Goal: Transaction & Acquisition: Purchase product/service

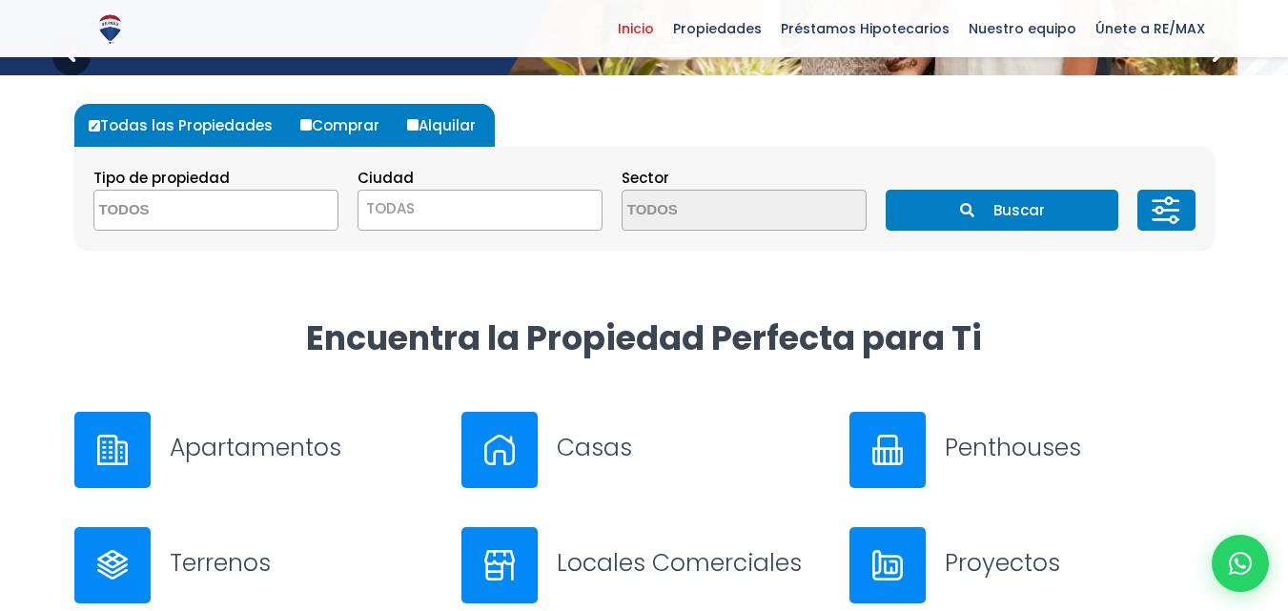
scroll to position [499, 0]
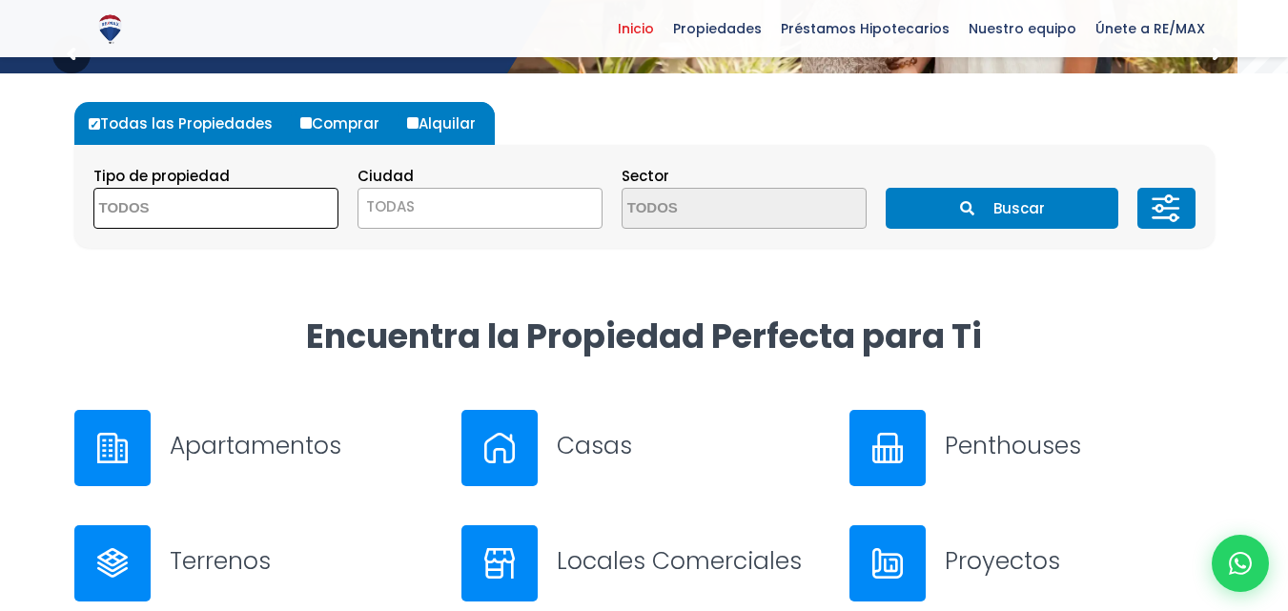
click at [277, 211] on span at bounding box center [215, 208] width 245 height 41
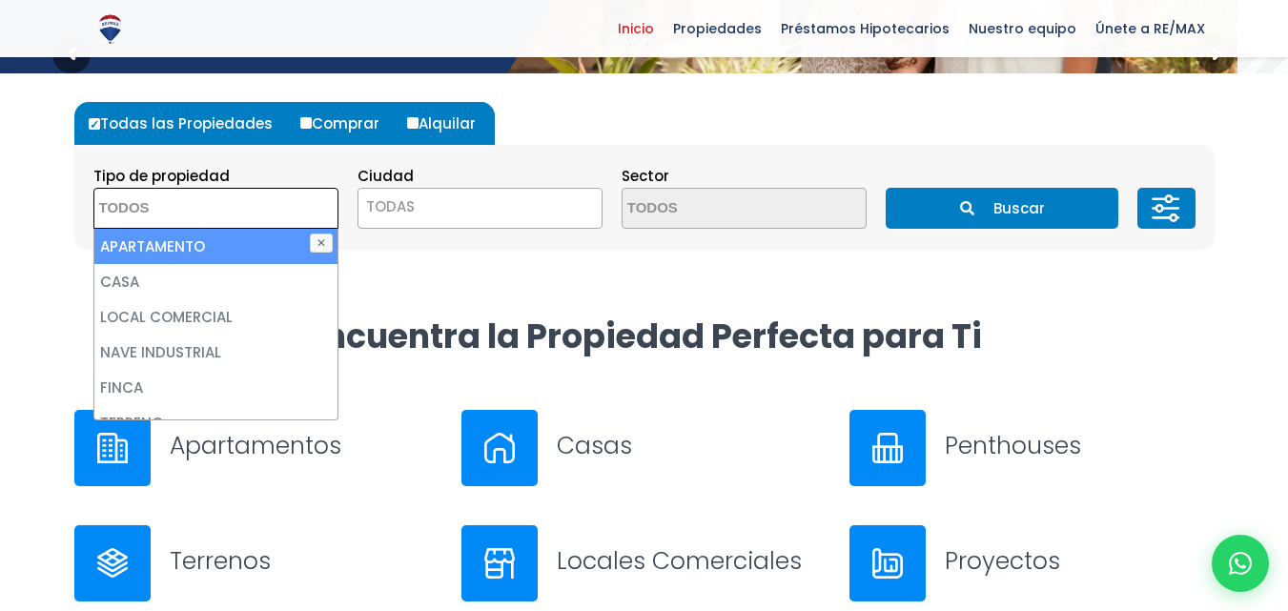
click at [235, 254] on li "APARTAMENTO" at bounding box center [215, 246] width 243 height 35
select select "apartment"
click at [541, 229] on section "Tipo de propiedad APARTAMENTO CASA LOCAL COMERCIAL NAVE INDUSTRIAL FINCA TERREN…" at bounding box center [644, 196] width 1140 height 103
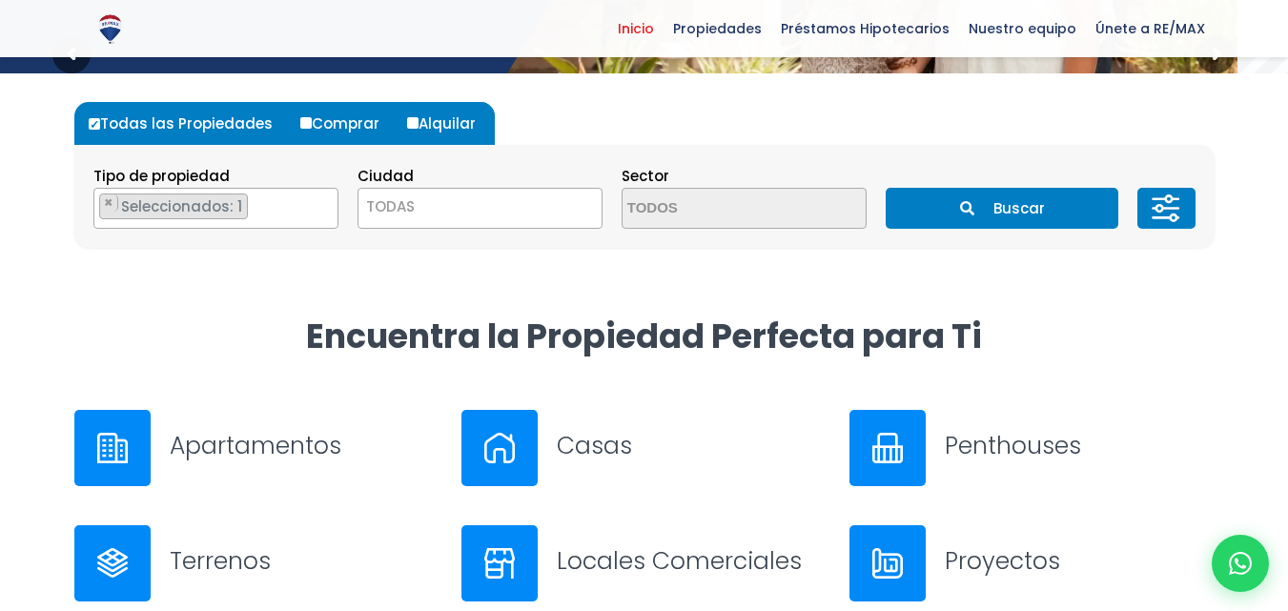
click at [535, 206] on span "TODAS" at bounding box center [479, 207] width 243 height 27
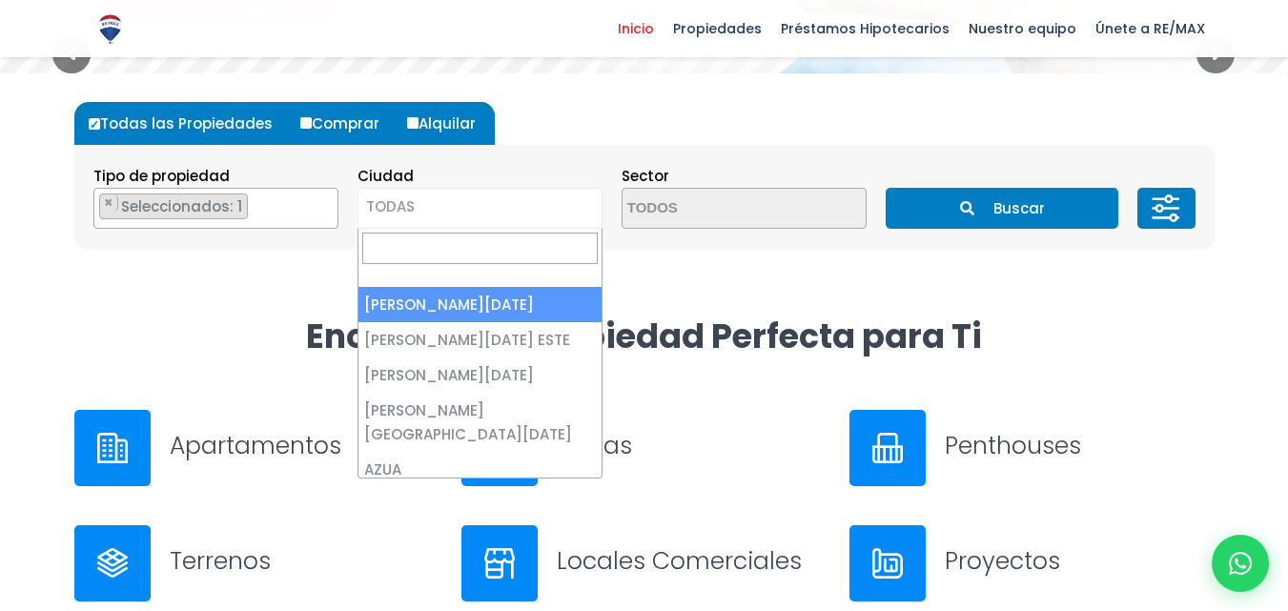
select select "1"
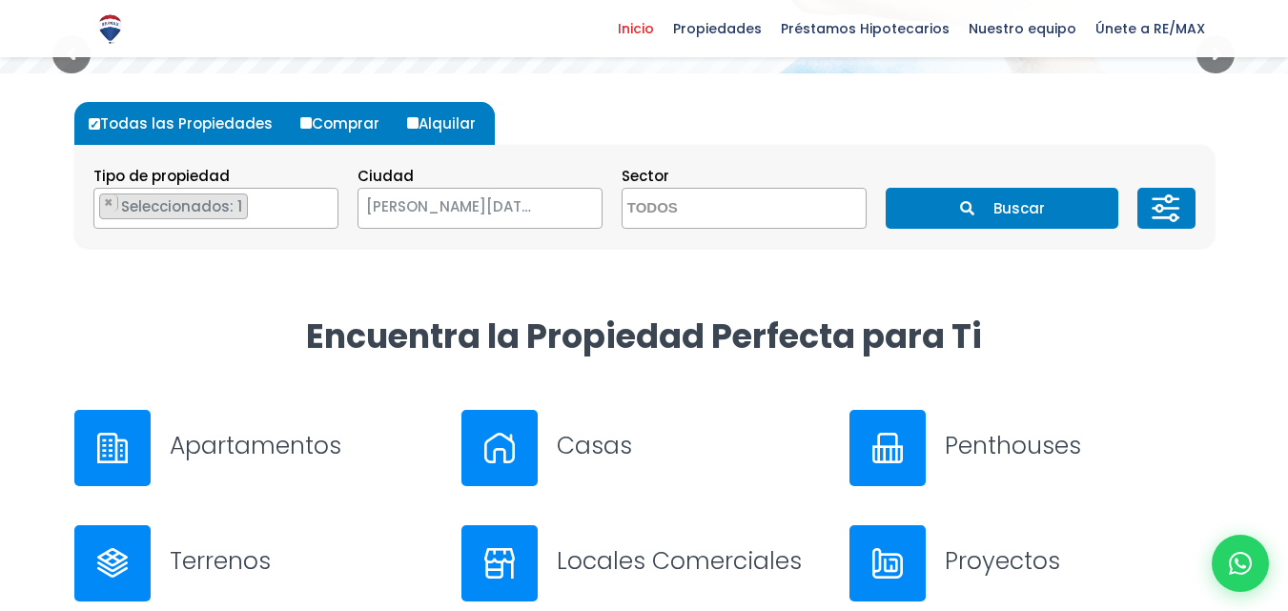
click at [709, 212] on textarea "Search" at bounding box center [715, 209] width 185 height 41
click at [556, 276] on div "Todas las Propiedades Comprar Alquilar Tipo de propiedad APARTAMENTO CASA LOCAL…" at bounding box center [644, 174] width 1140 height 203
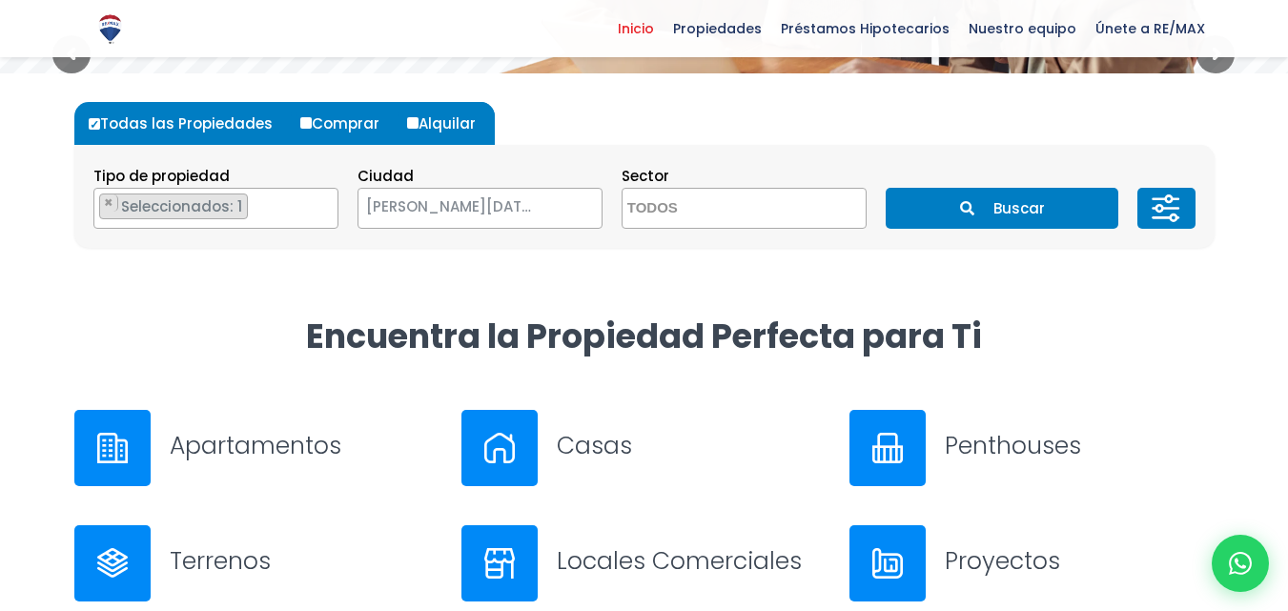
click at [337, 122] on label "Comprar" at bounding box center [347, 123] width 103 height 43
click at [312, 122] on input "Comprar" at bounding box center [305, 122] width 11 height 11
radio input "true"
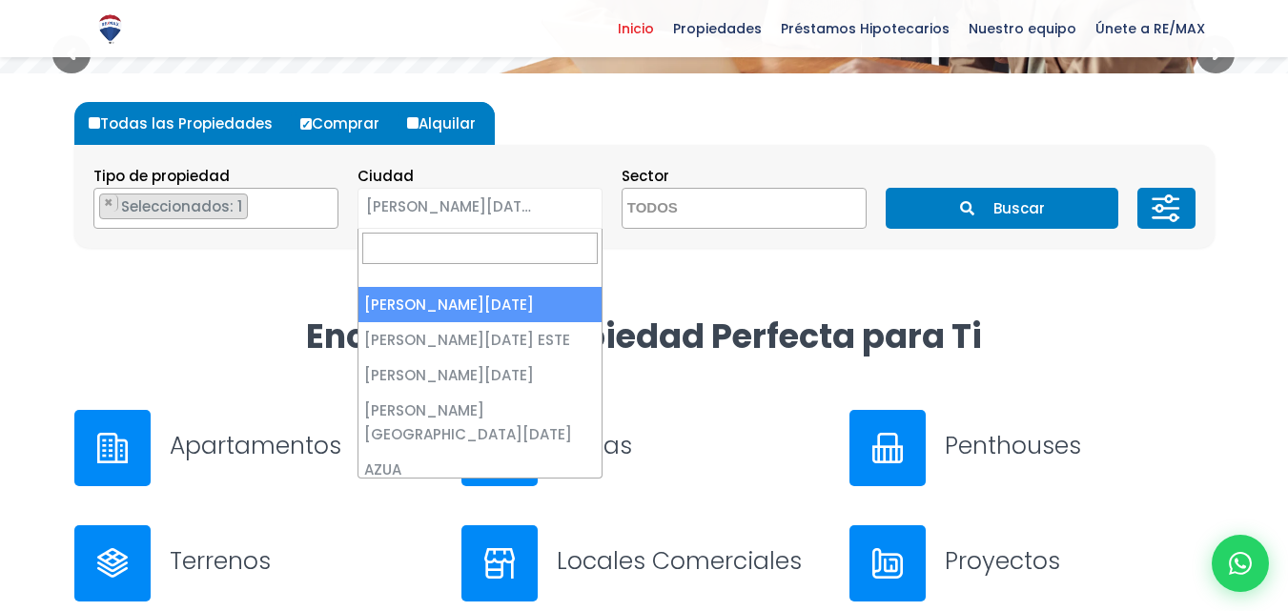
click at [526, 211] on span "[PERSON_NAME][DATE]" at bounding box center [455, 207] width 195 height 27
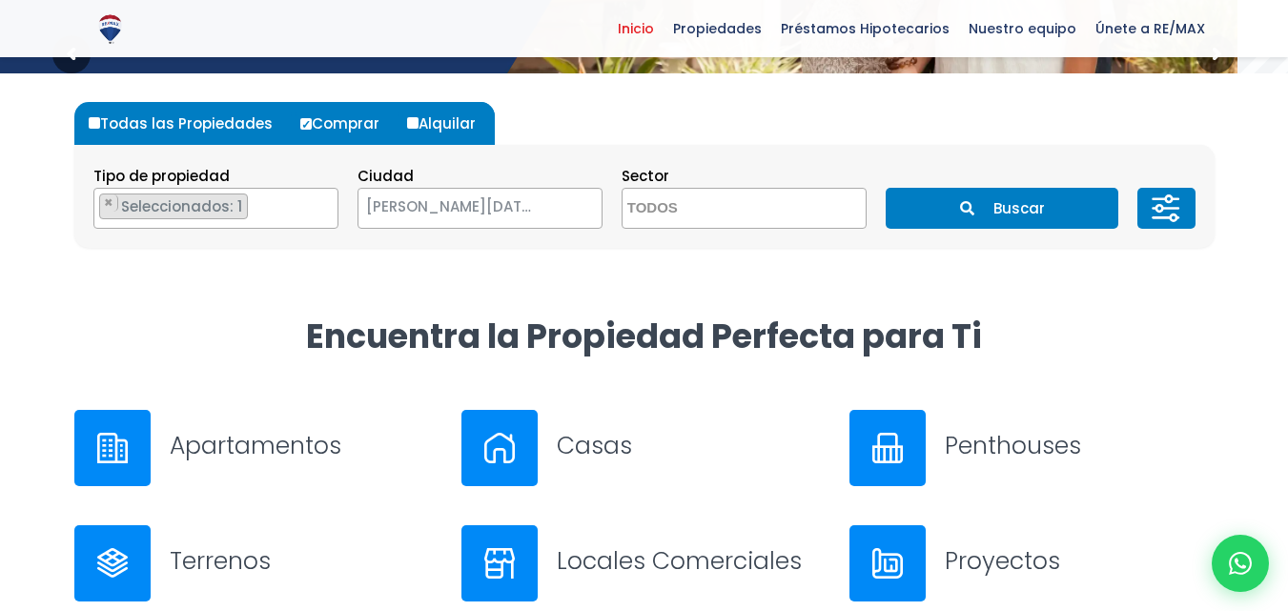
click at [1021, 201] on button "Buscar" at bounding box center [1002, 208] width 233 height 41
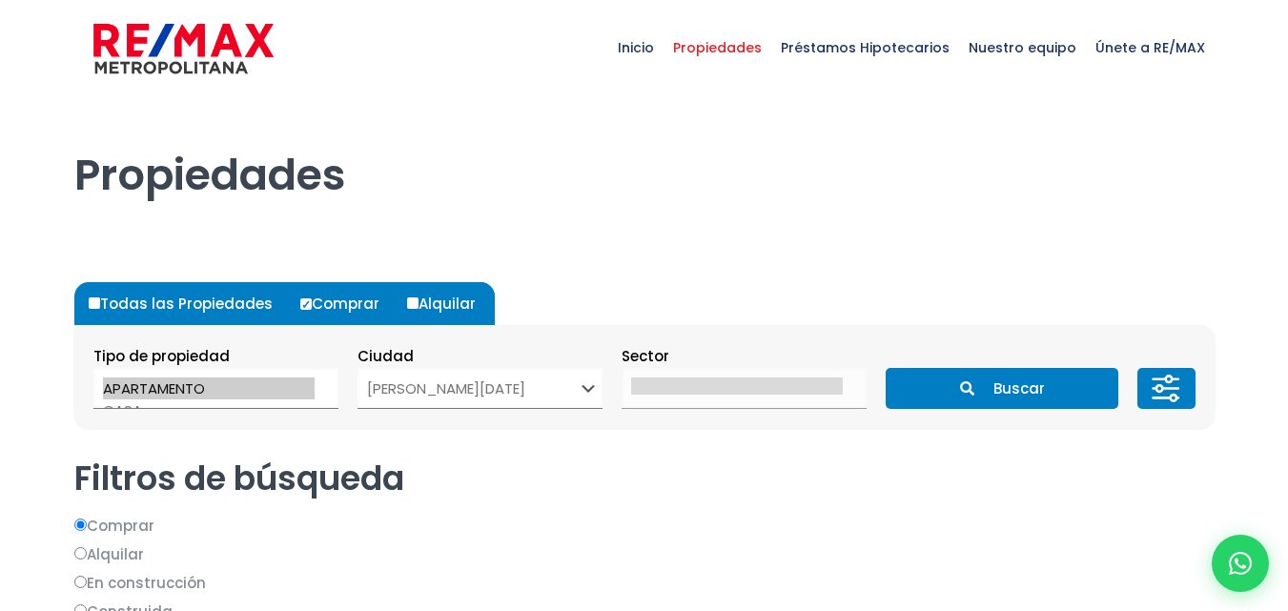
select select "1"
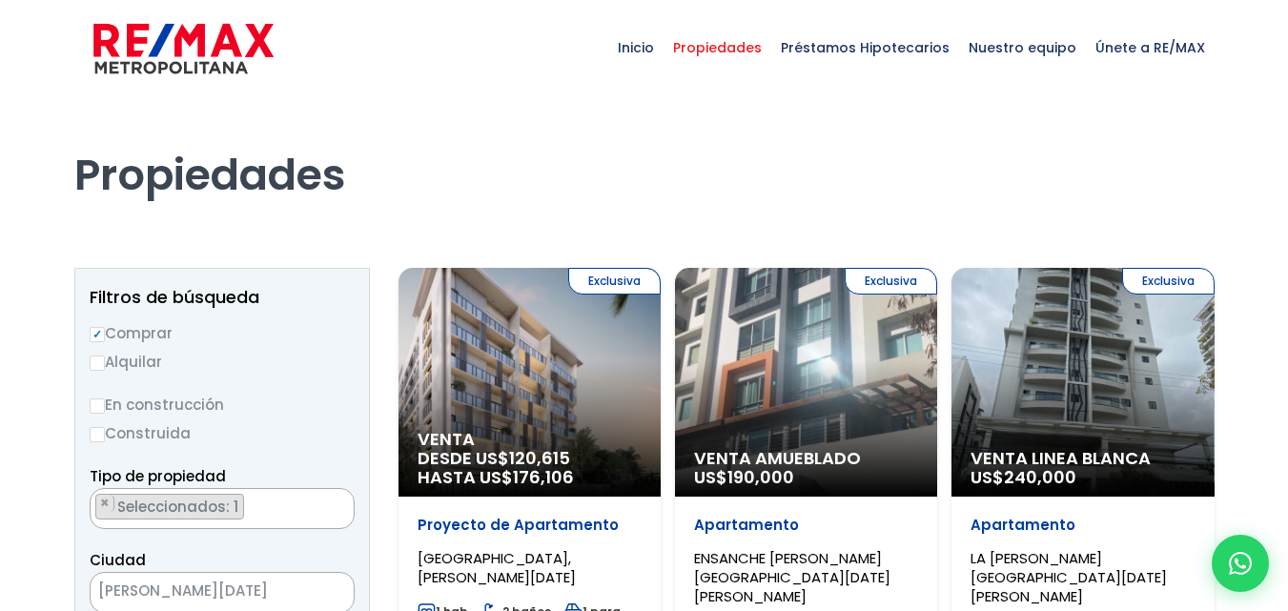
click at [1021, 201] on div "Propiedades" at bounding box center [644, 155] width 1140 height 119
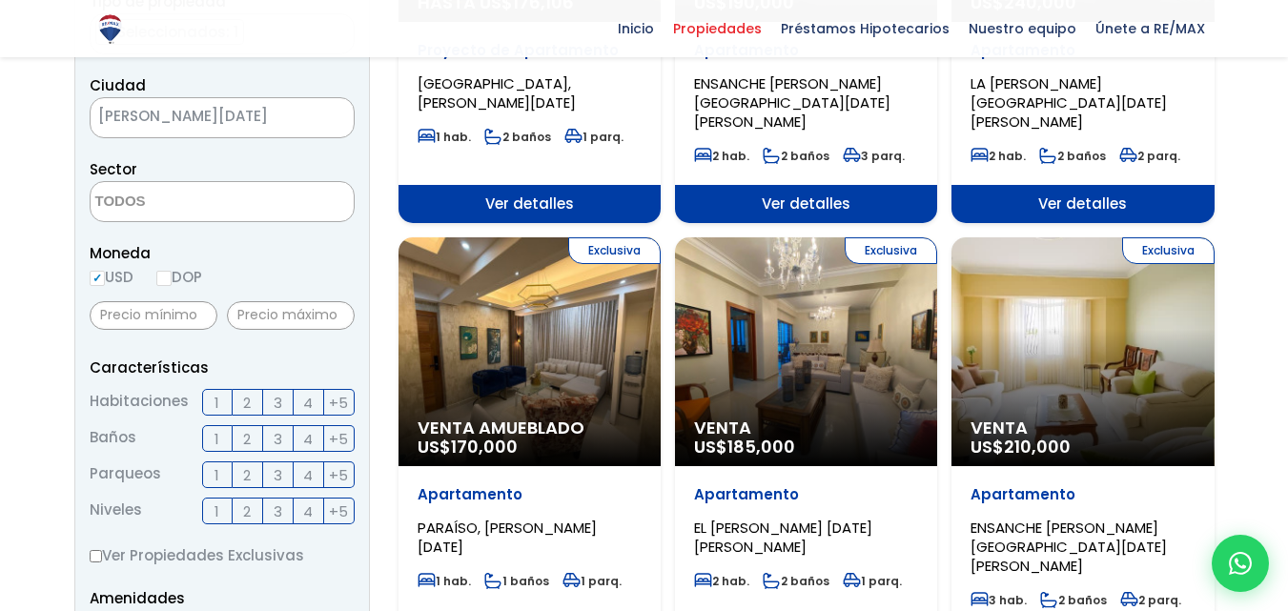
scroll to position [475, 0]
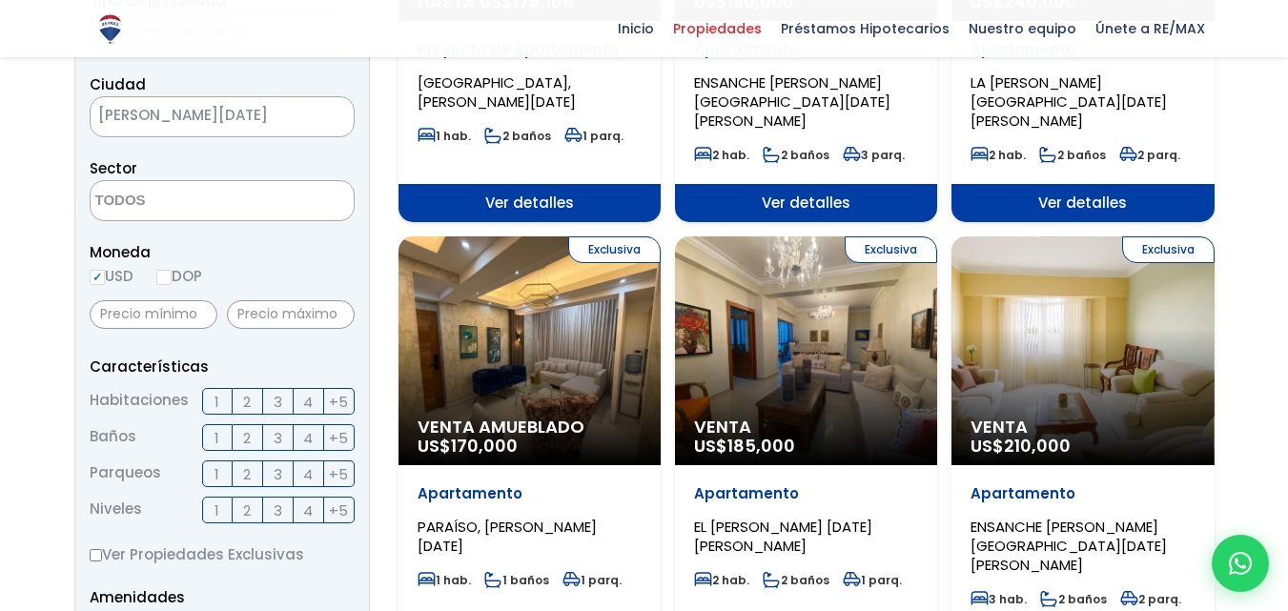
click at [276, 404] on span "3" at bounding box center [278, 402] width 9 height 24
click at [0, 0] on input "3" at bounding box center [0, 0] width 0 height 0
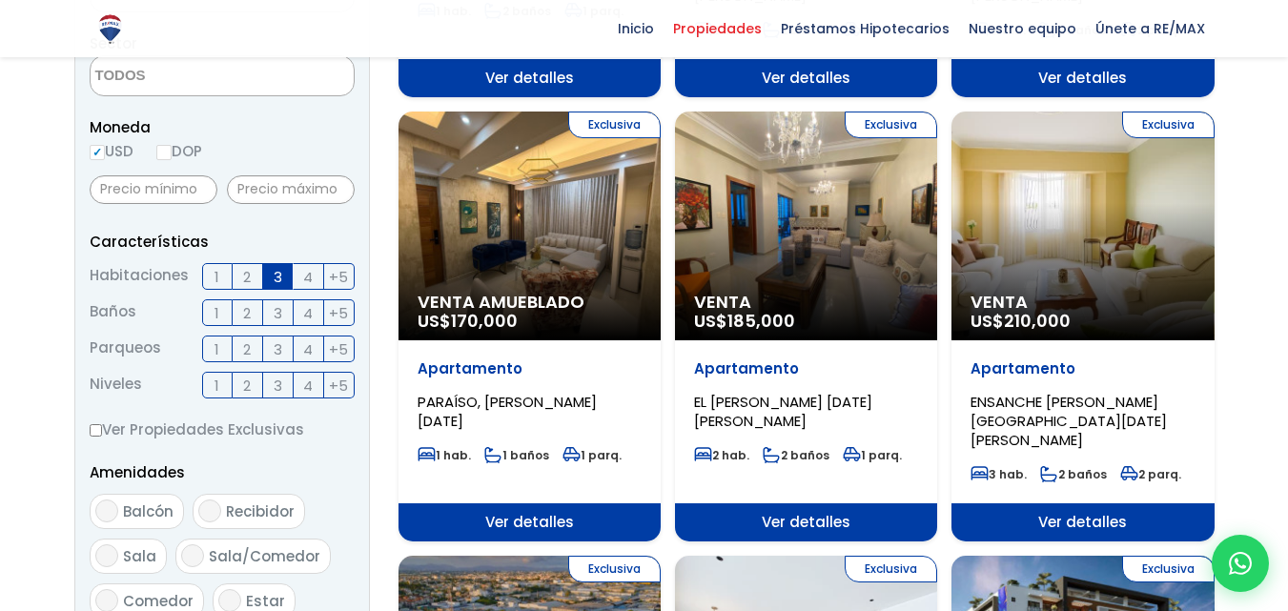
scroll to position [601, 0]
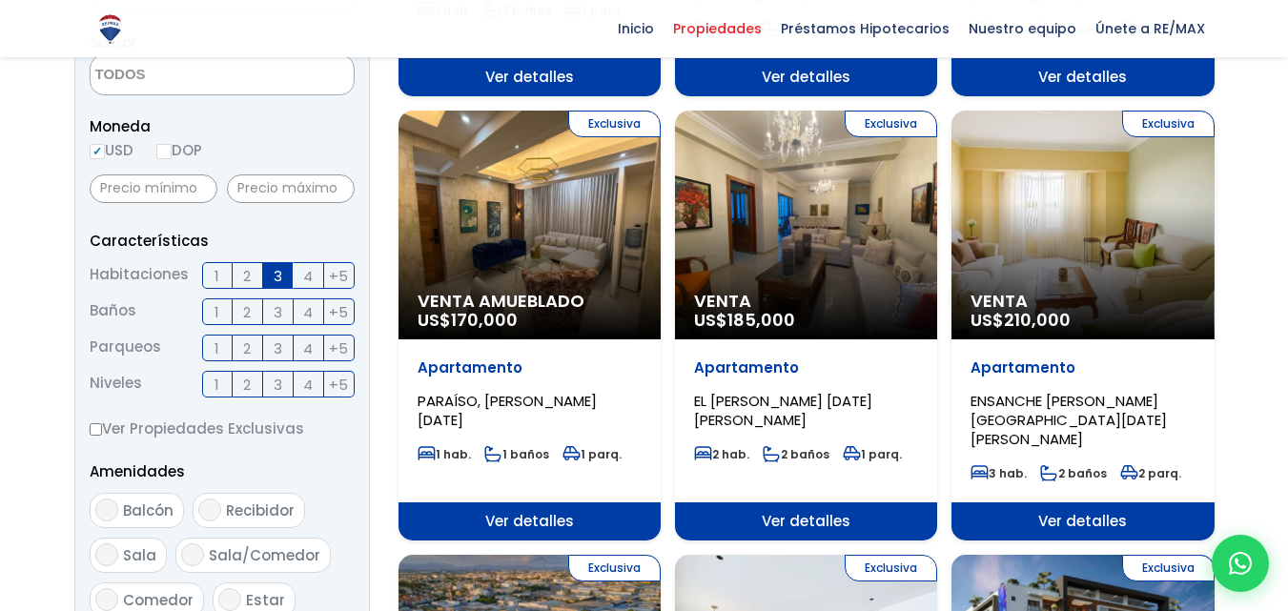
click at [215, 345] on span "1" at bounding box center [216, 349] width 5 height 24
click at [0, 0] on input "1" at bounding box center [0, 0] width 0 height 0
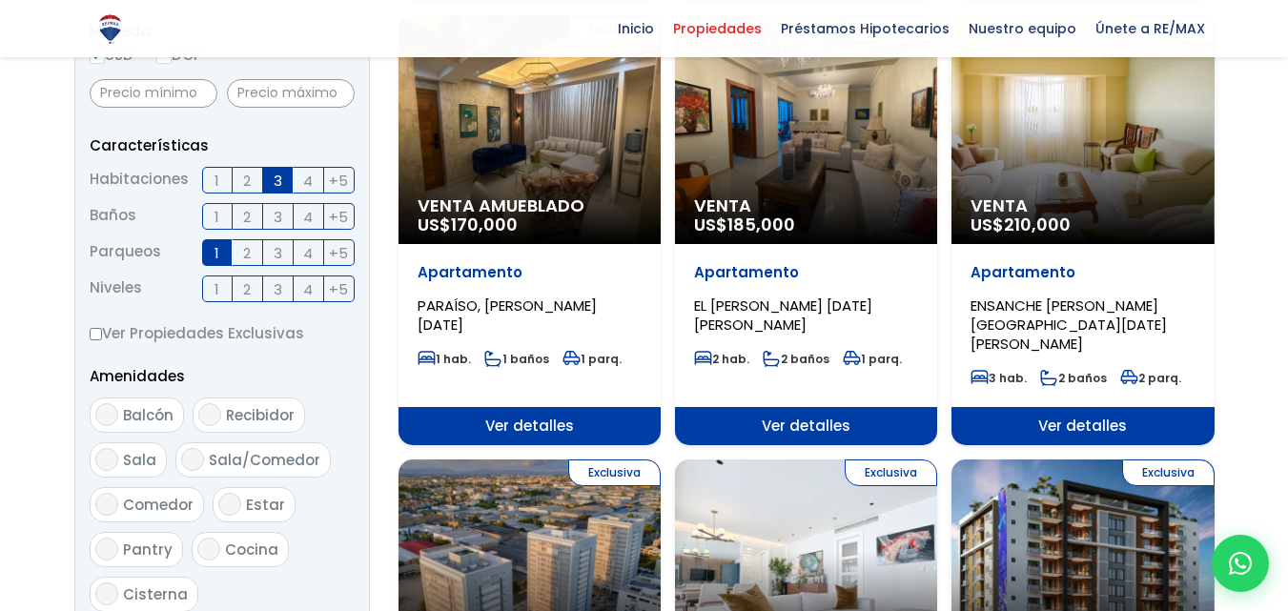
scroll to position [697, 0]
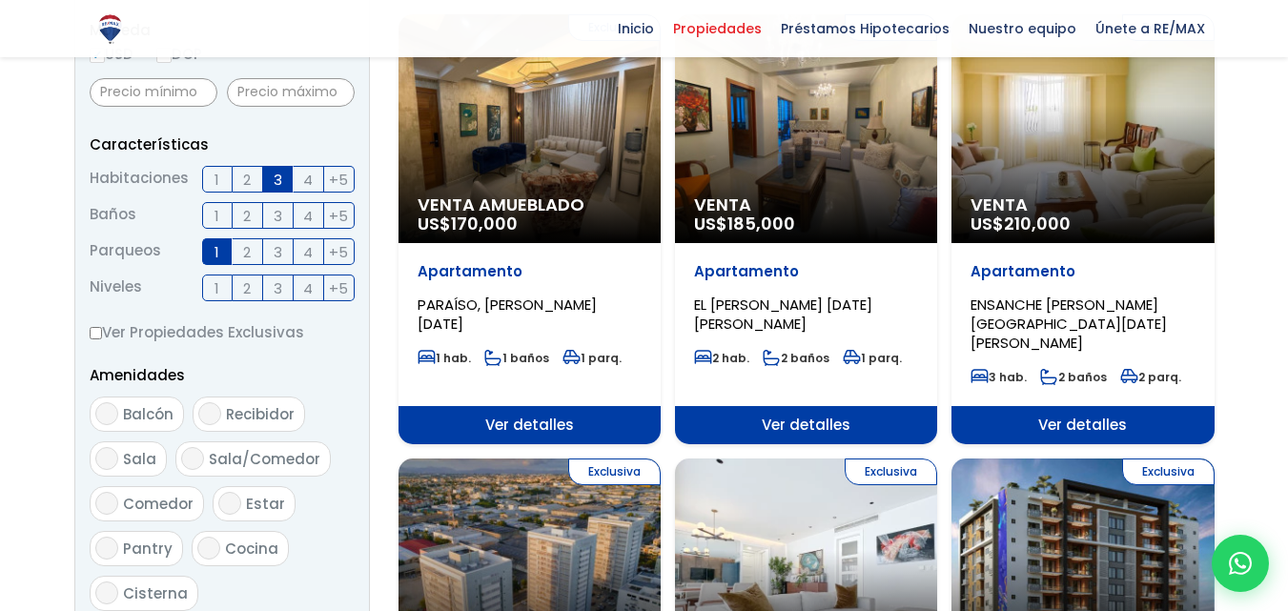
click at [247, 244] on span "2" at bounding box center [247, 252] width 8 height 24
click at [0, 0] on input "2" at bounding box center [0, 0] width 0 height 0
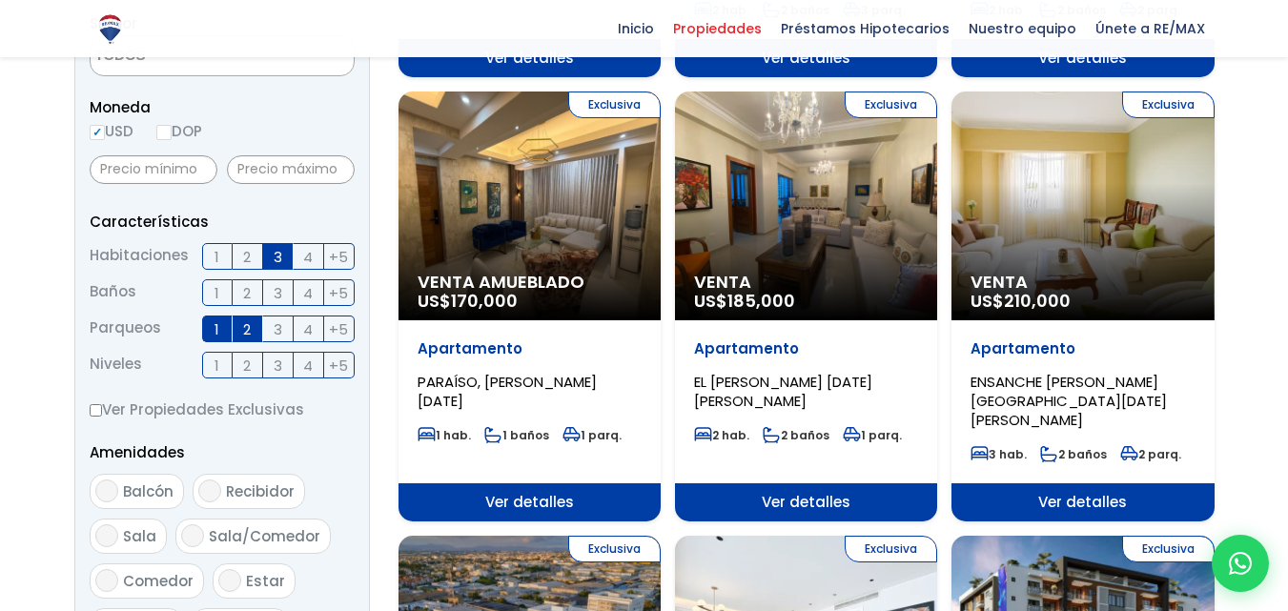
scroll to position [617, 0]
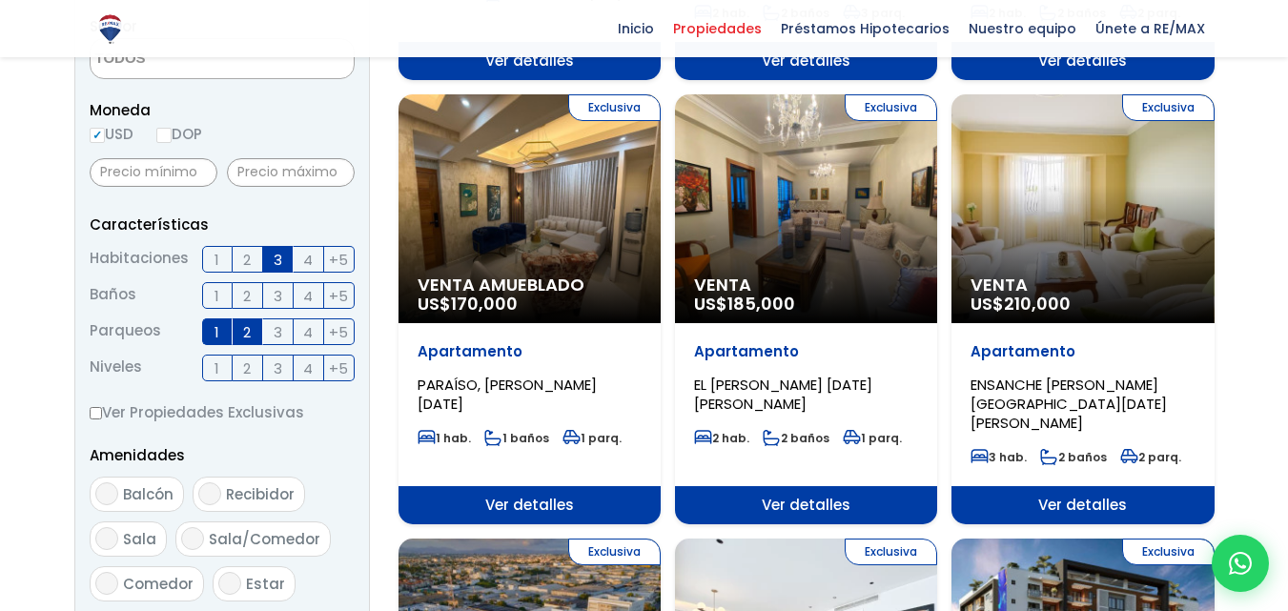
click at [246, 261] on span "2" at bounding box center [247, 260] width 8 height 24
click at [0, 0] on input "2" at bounding box center [0, 0] width 0 height 0
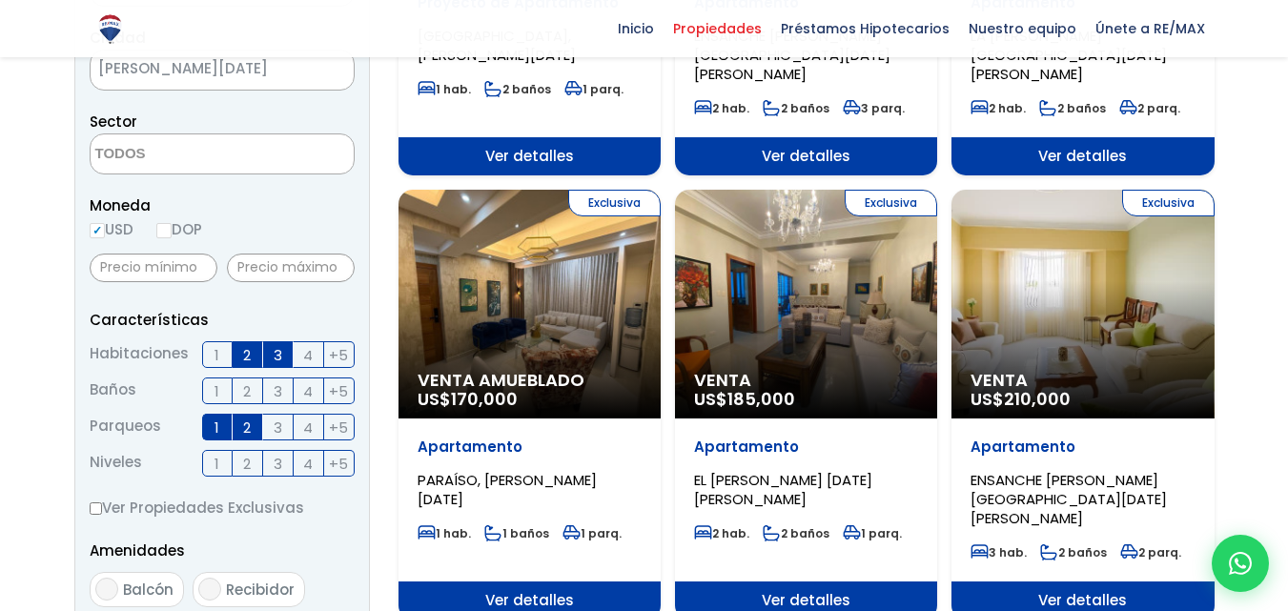
scroll to position [520, 0]
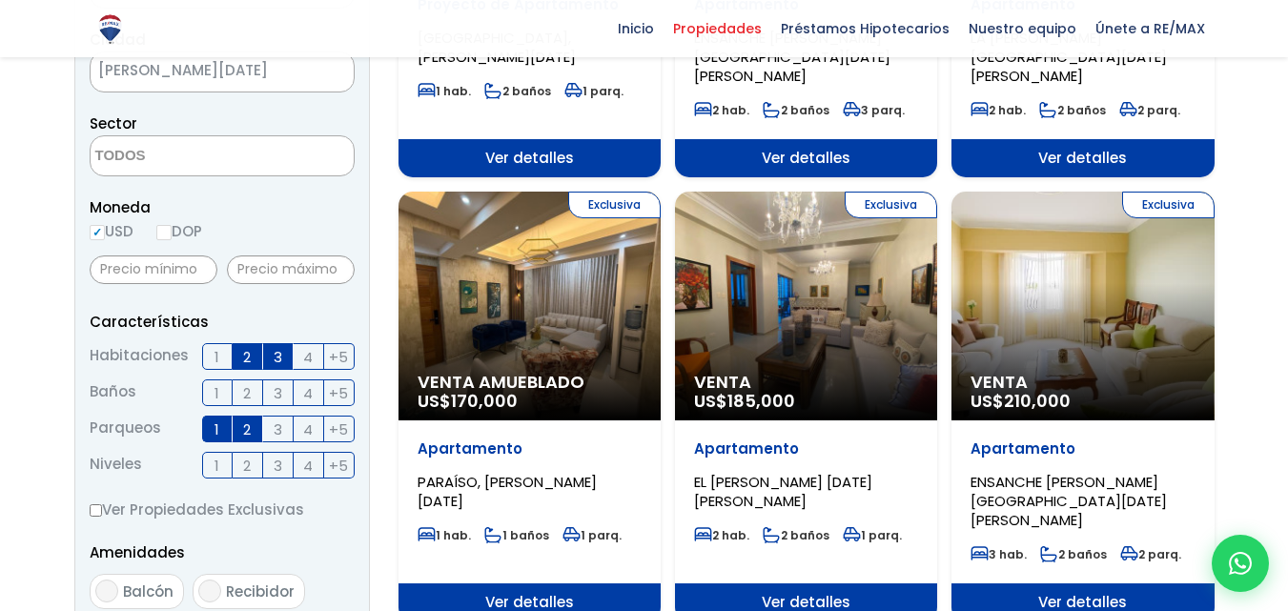
click at [161, 239] on input "DOP" at bounding box center [163, 232] width 15 height 15
radio input "true"
click at [260, 280] on input "text" at bounding box center [291, 269] width 128 height 29
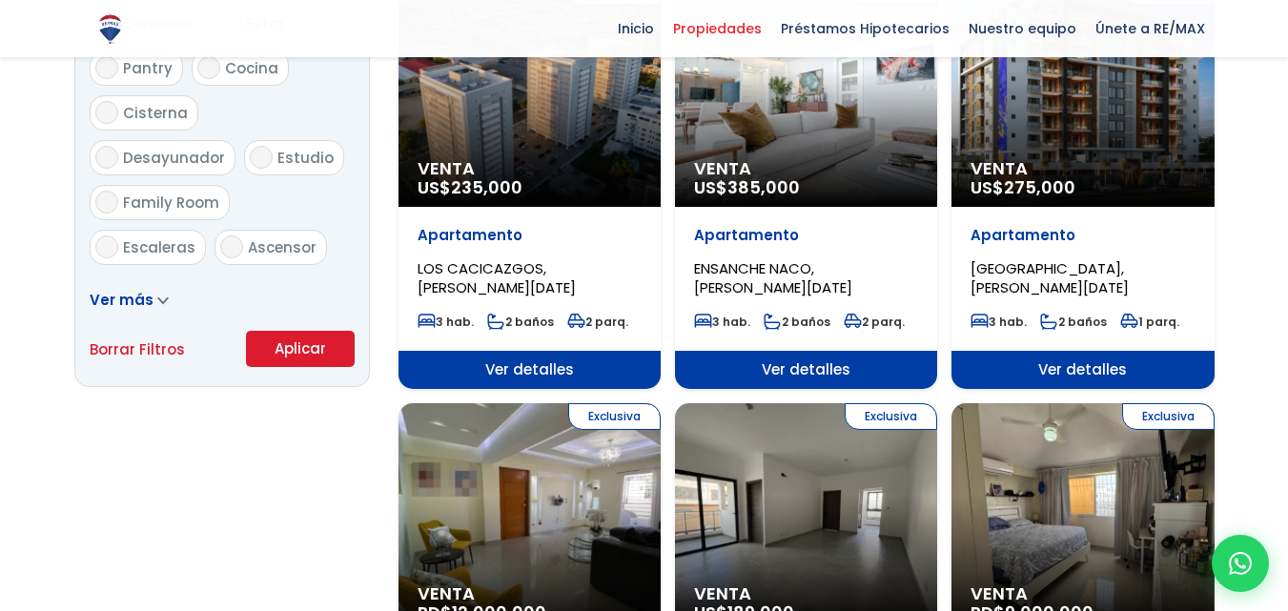
scroll to position [1178, 0]
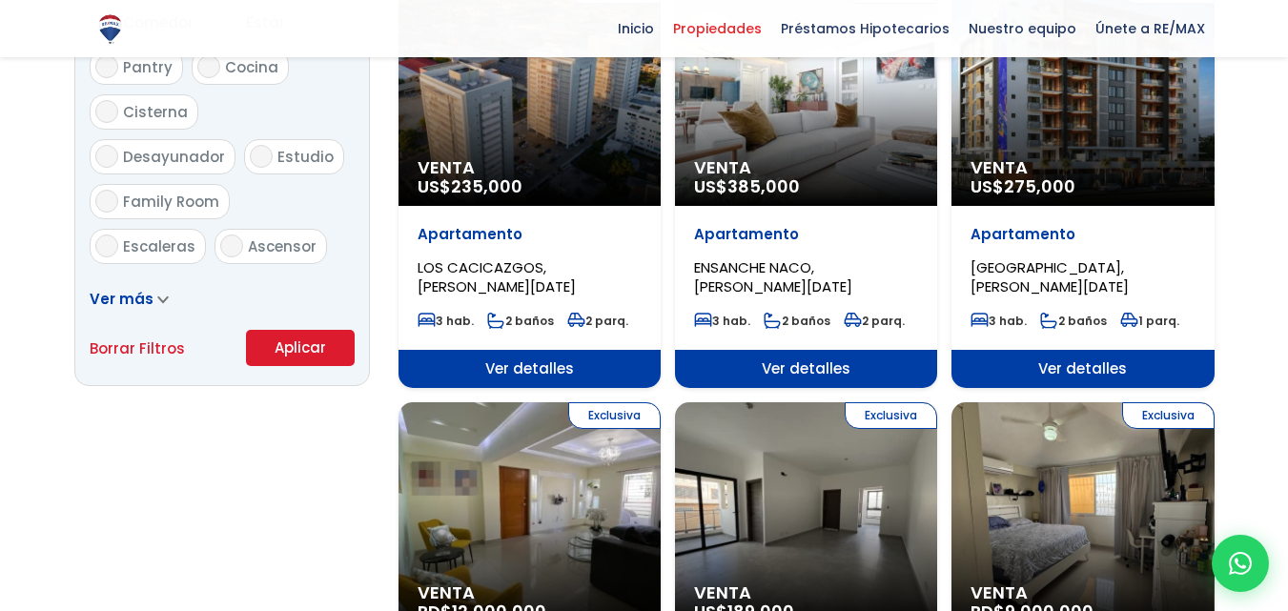
type input "6,000,000"
click at [291, 351] on button "Aplicar" at bounding box center [300, 348] width 109 height 36
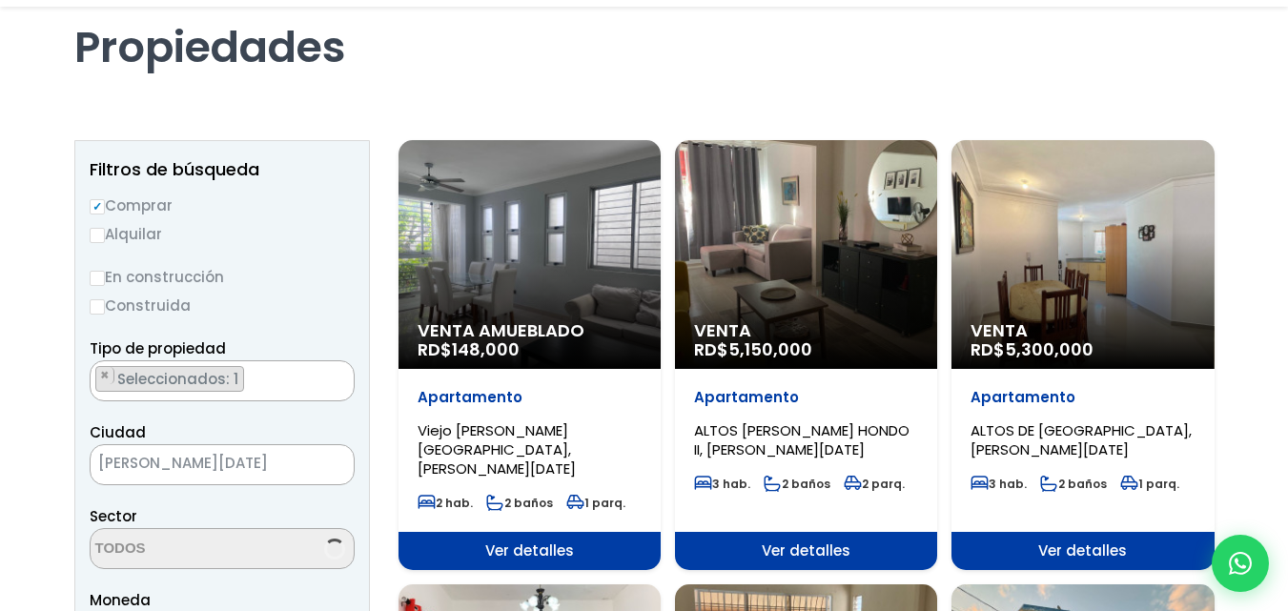
scroll to position [129, 0]
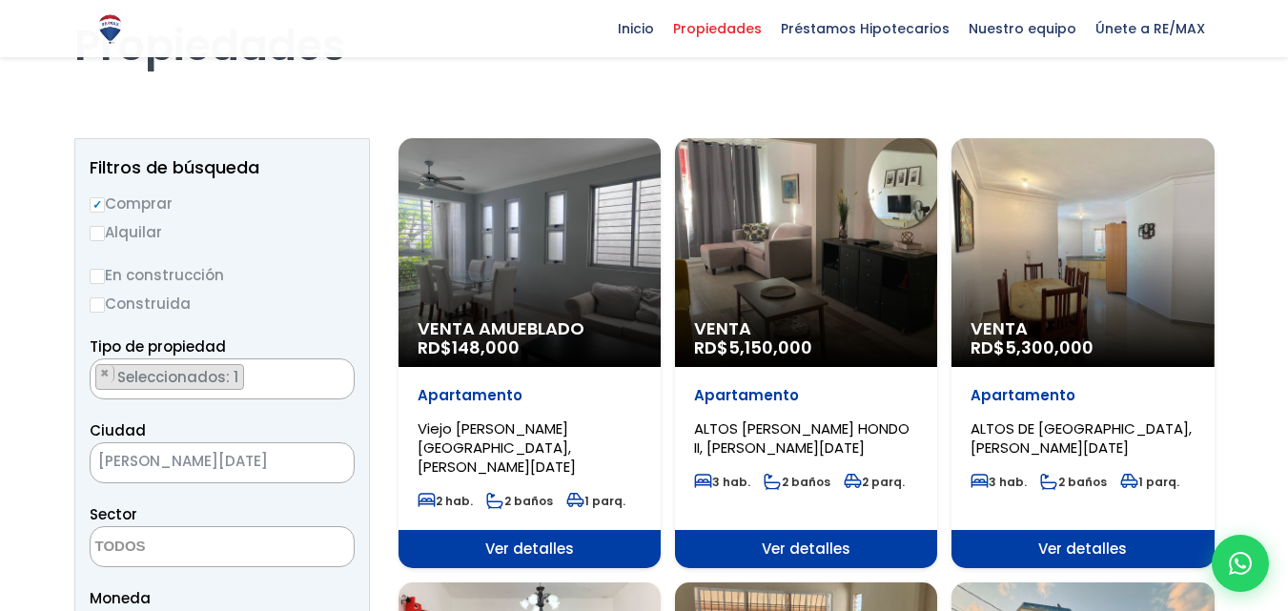
click at [661, 314] on div "Venta RD$ 5,150,000" at bounding box center [529, 252] width 262 height 229
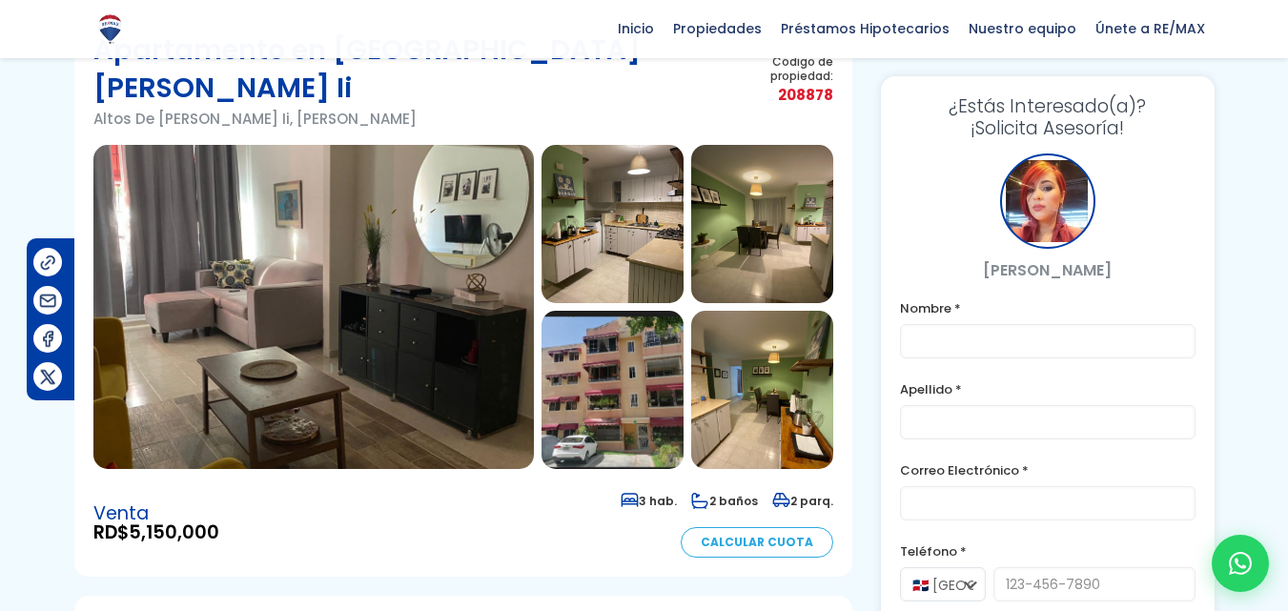
scroll to position [112, 0]
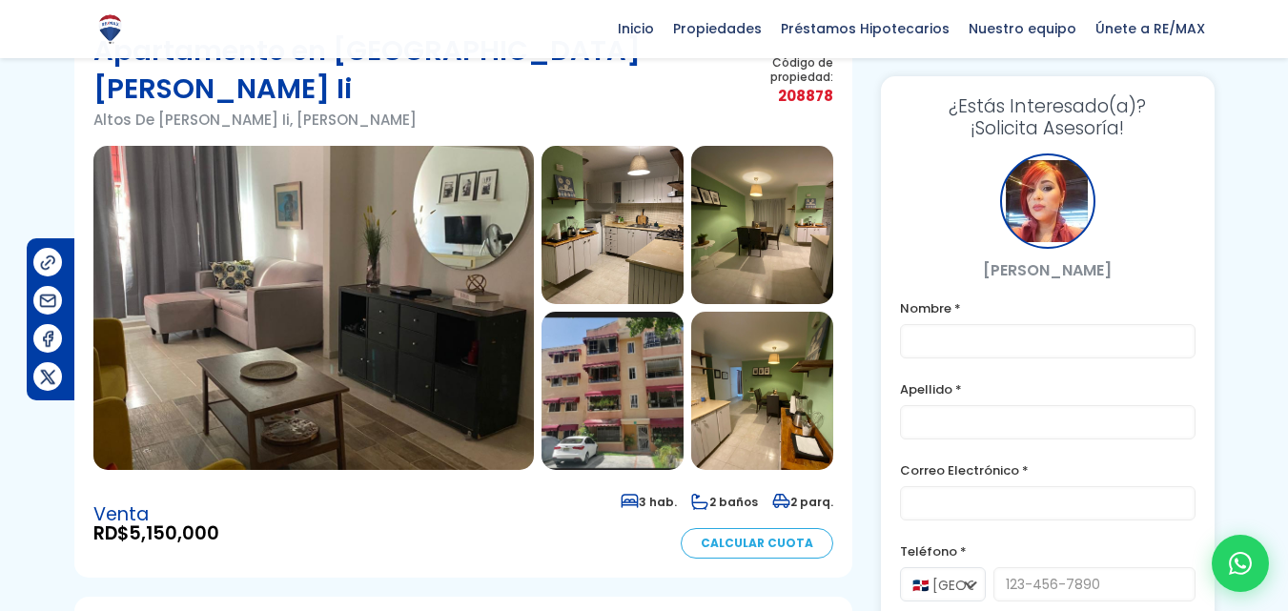
click at [433, 337] on img at bounding box center [313, 308] width 440 height 324
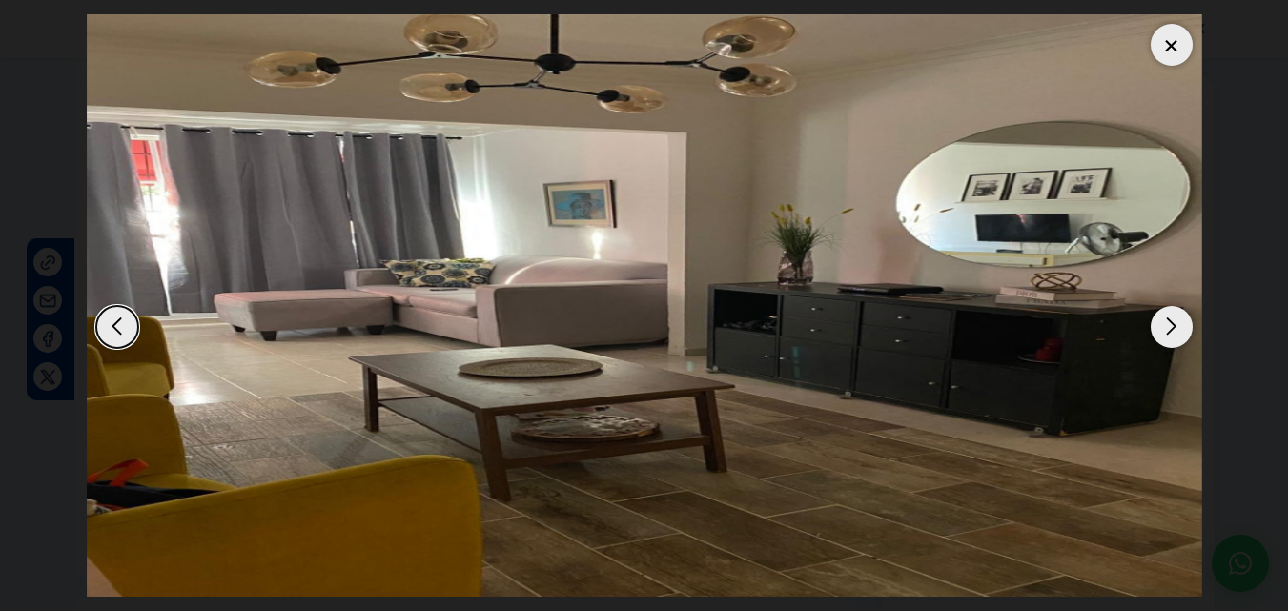
click at [1161, 325] on div "Next slide" at bounding box center [1172, 327] width 42 height 42
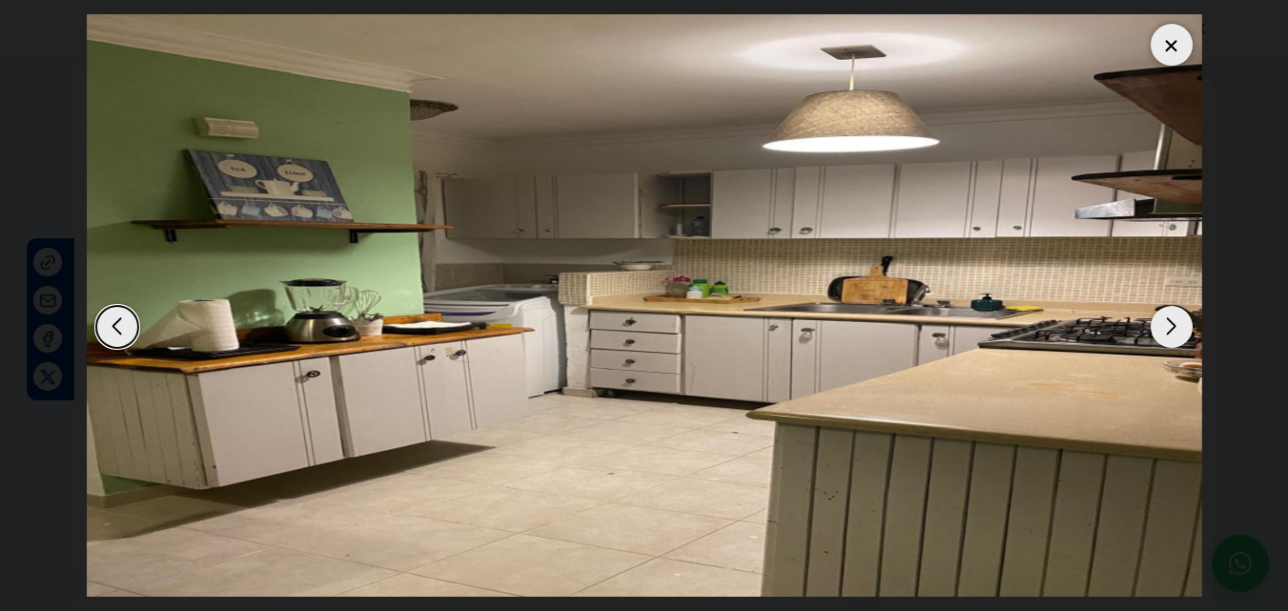
click at [1161, 325] on div "Next slide" at bounding box center [1172, 327] width 42 height 42
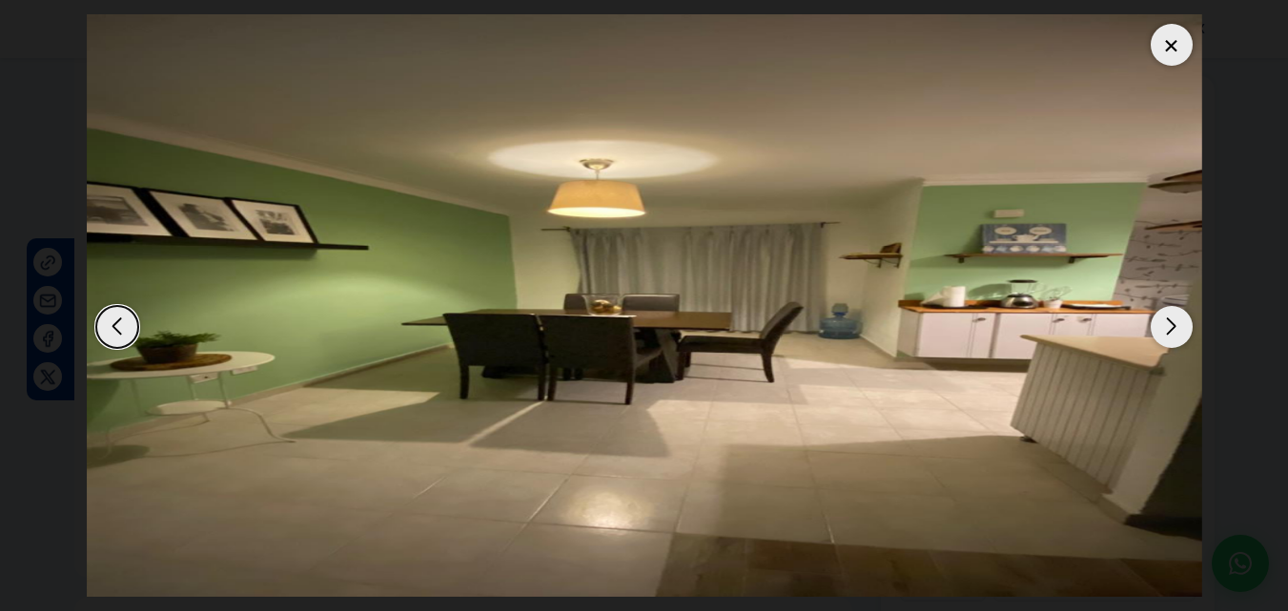
click at [1161, 325] on div "Next slide" at bounding box center [1172, 327] width 42 height 42
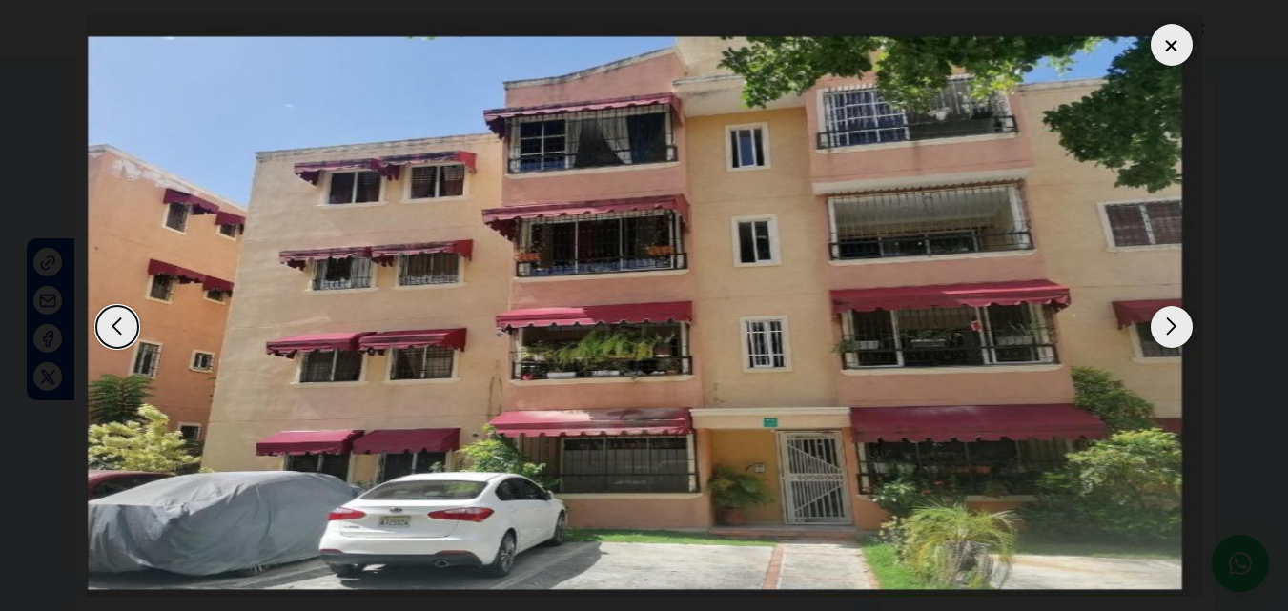
click at [1178, 41] on div at bounding box center [1172, 45] width 42 height 42
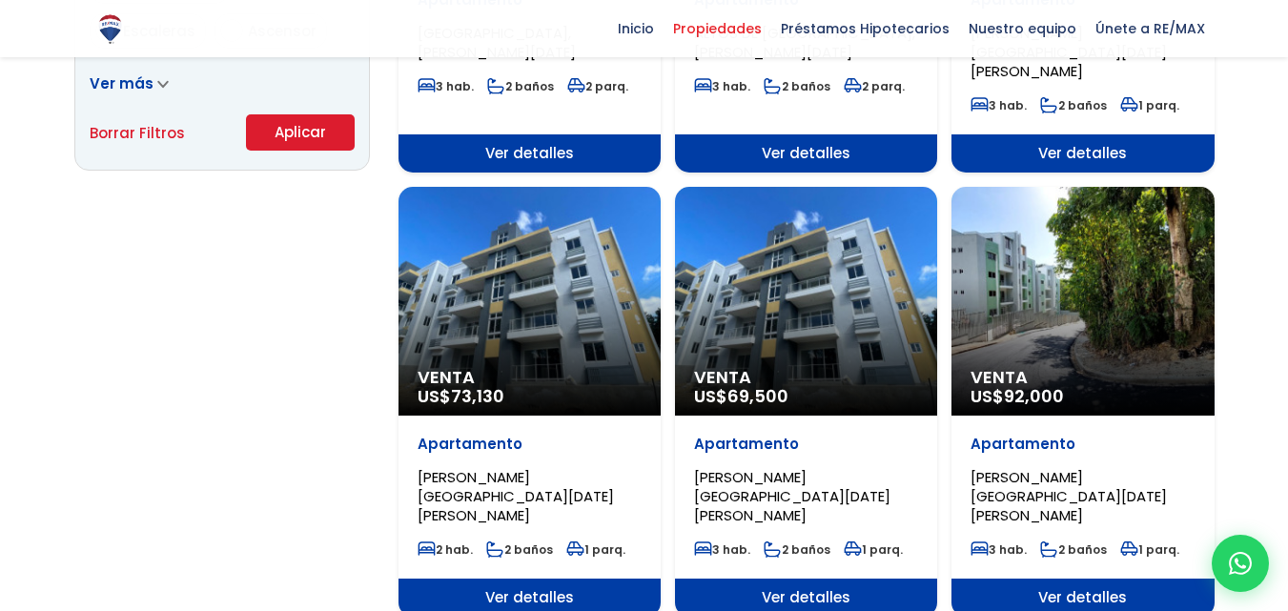
scroll to position [1393, 0]
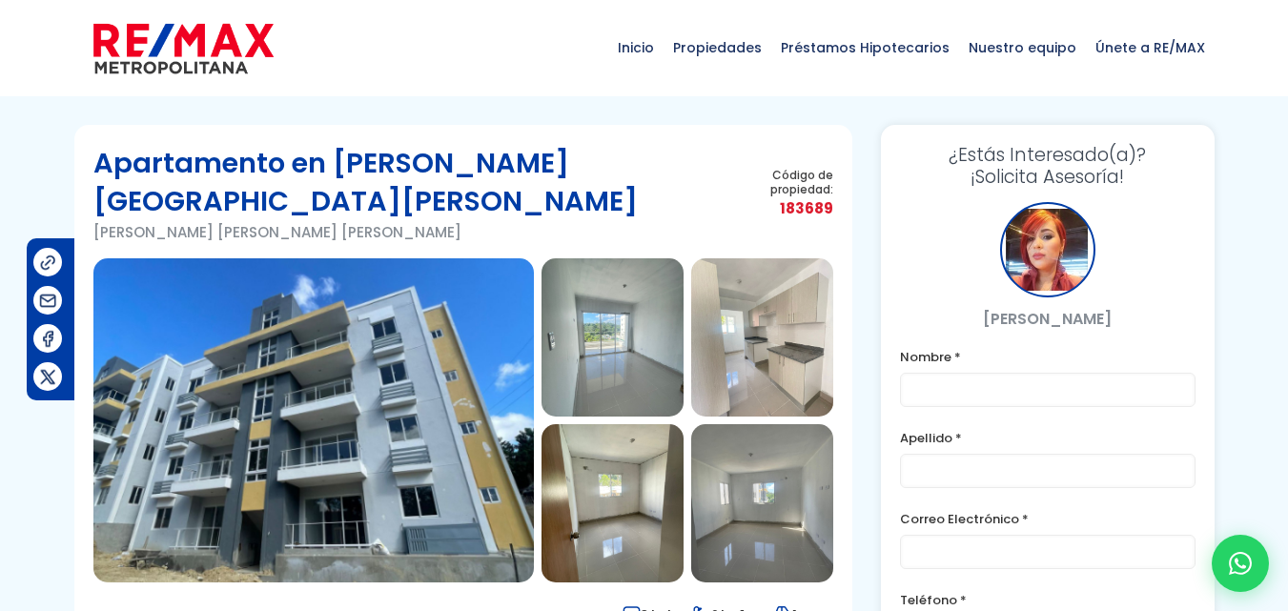
click at [394, 267] on img at bounding box center [313, 420] width 440 height 324
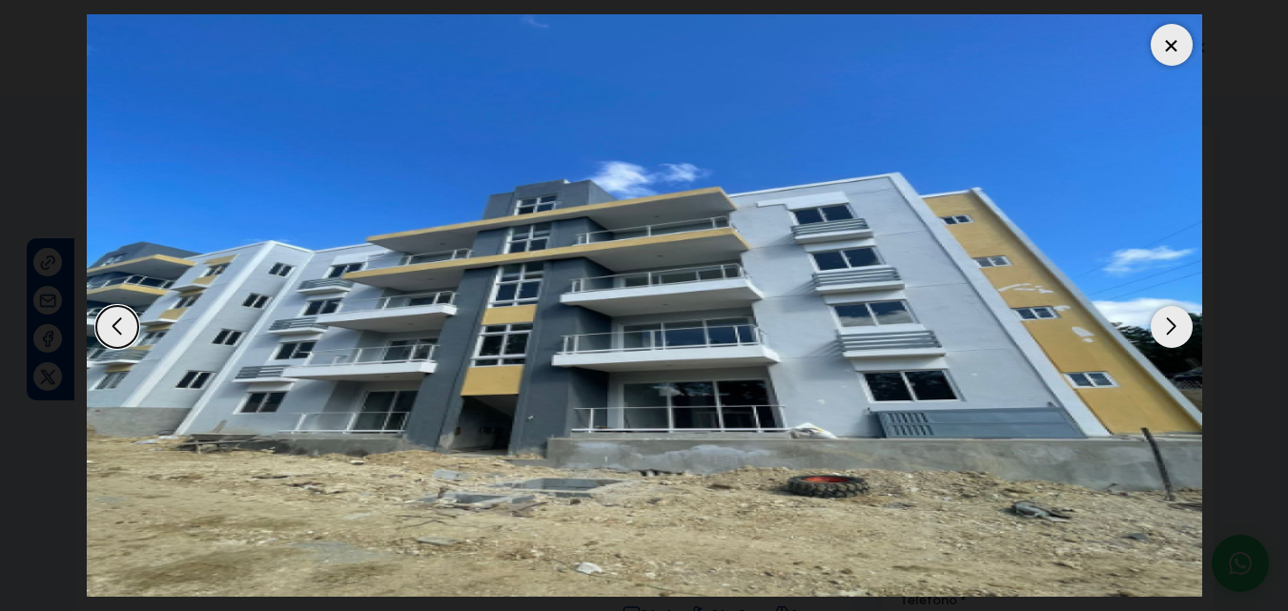
click at [1169, 310] on div "Next slide" at bounding box center [1172, 327] width 42 height 42
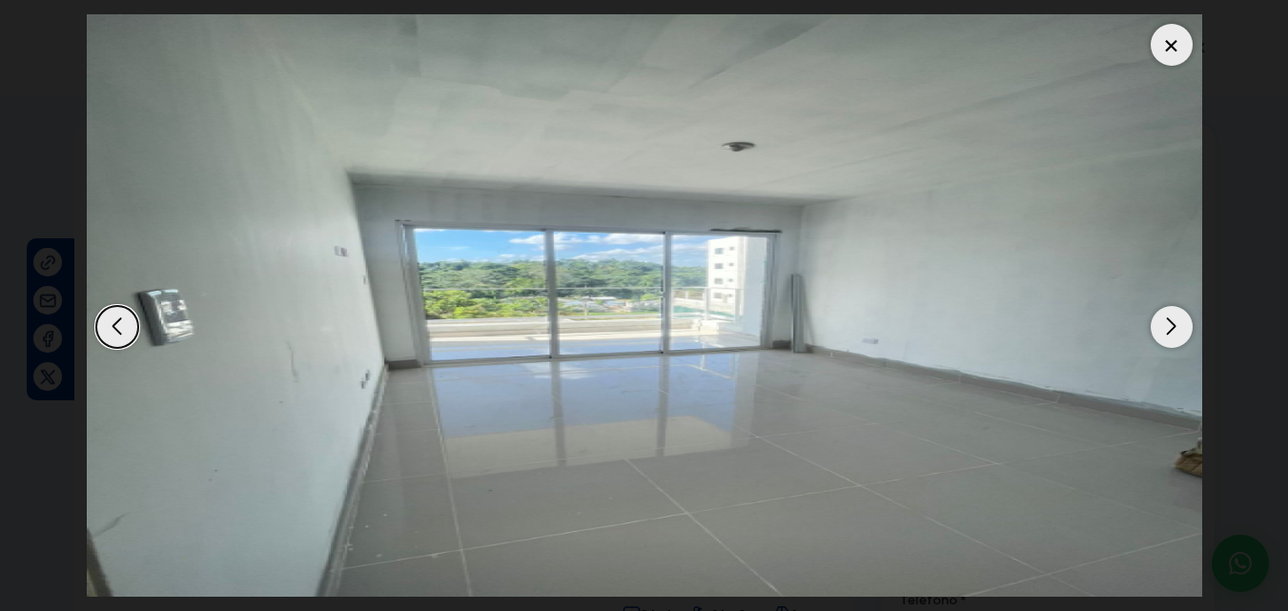
click at [1169, 310] on div "Next slide" at bounding box center [1172, 327] width 42 height 42
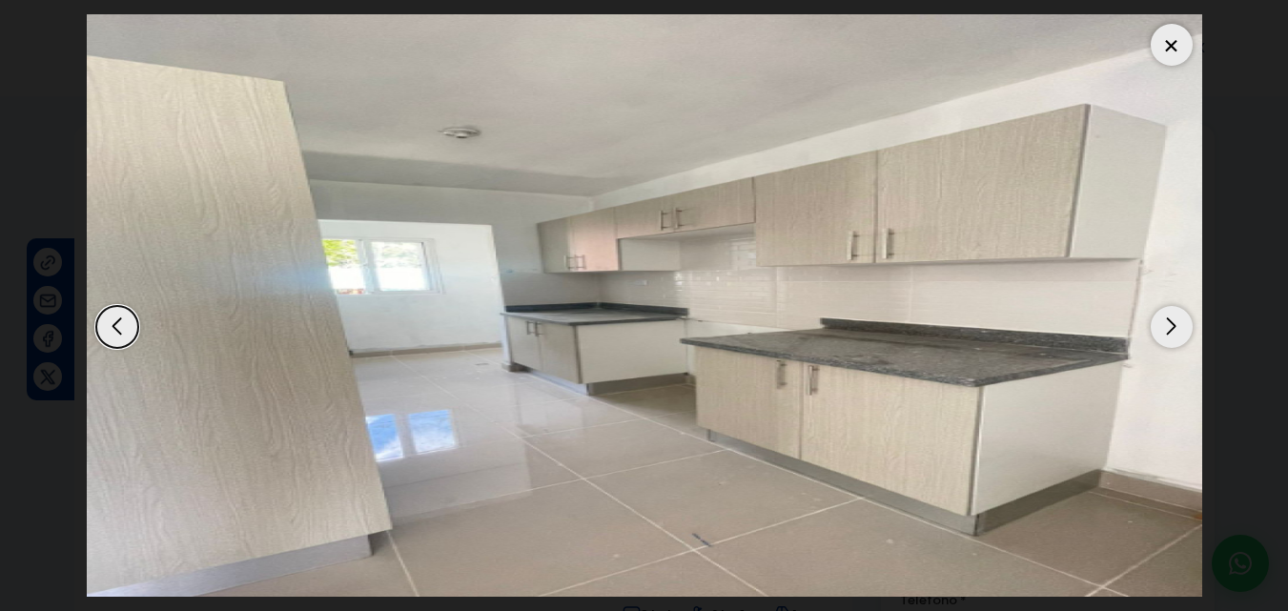
click at [1169, 310] on div "Next slide" at bounding box center [1172, 327] width 42 height 42
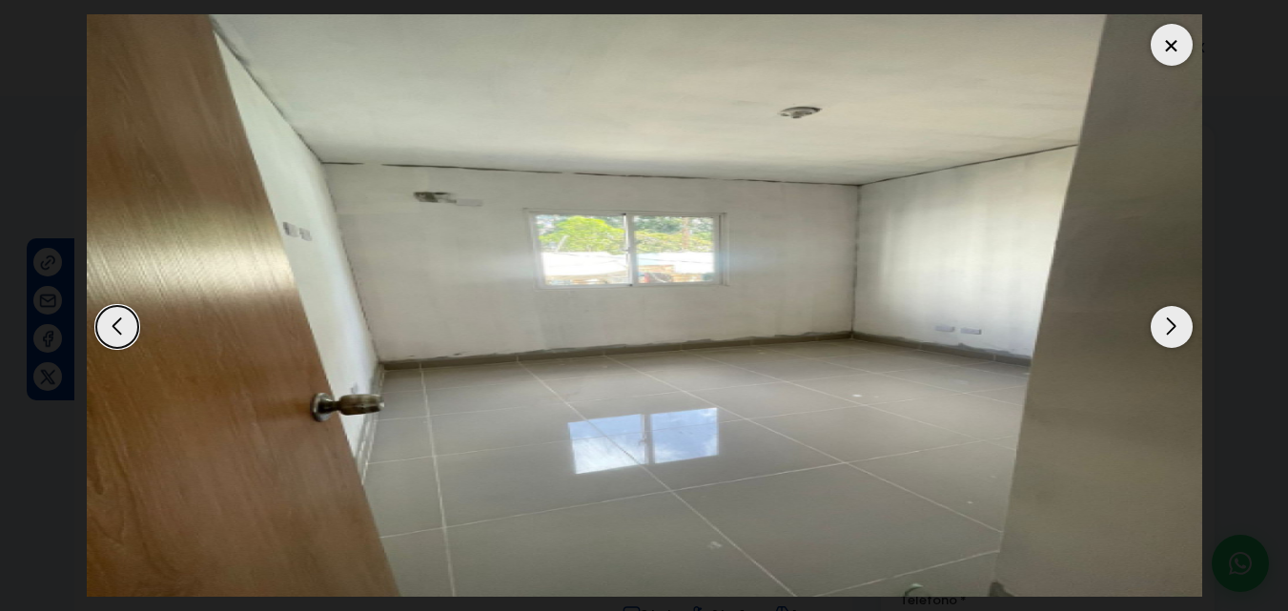
click at [1169, 310] on div "Next slide" at bounding box center [1172, 327] width 42 height 42
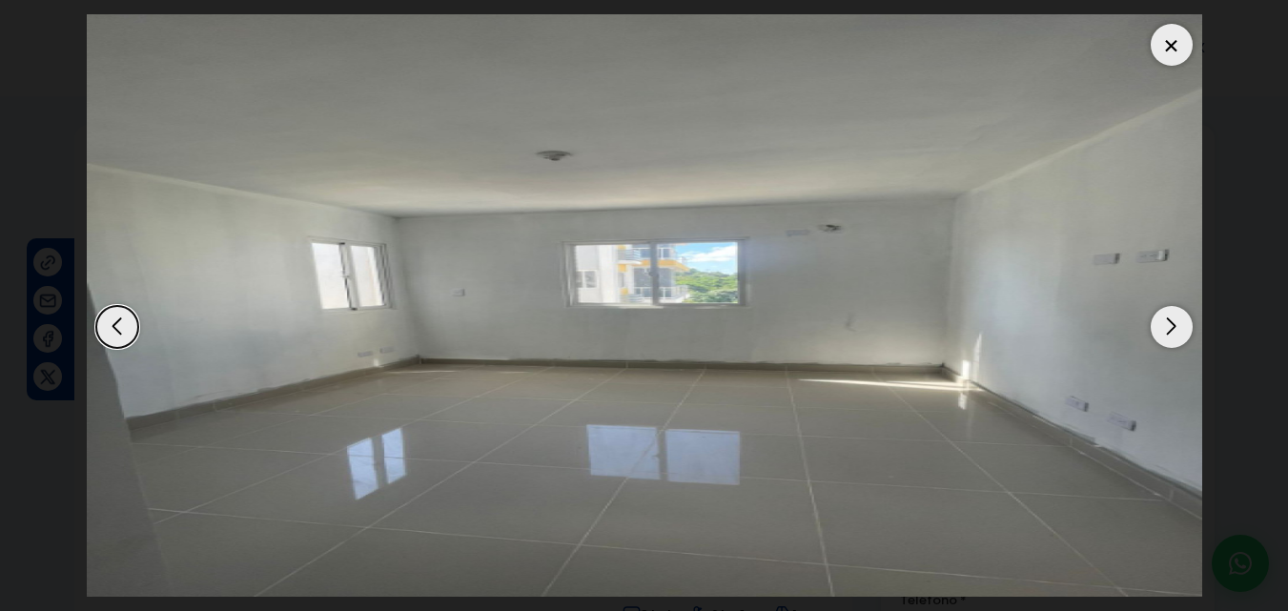
click at [1169, 310] on div "Next slide" at bounding box center [1172, 327] width 42 height 42
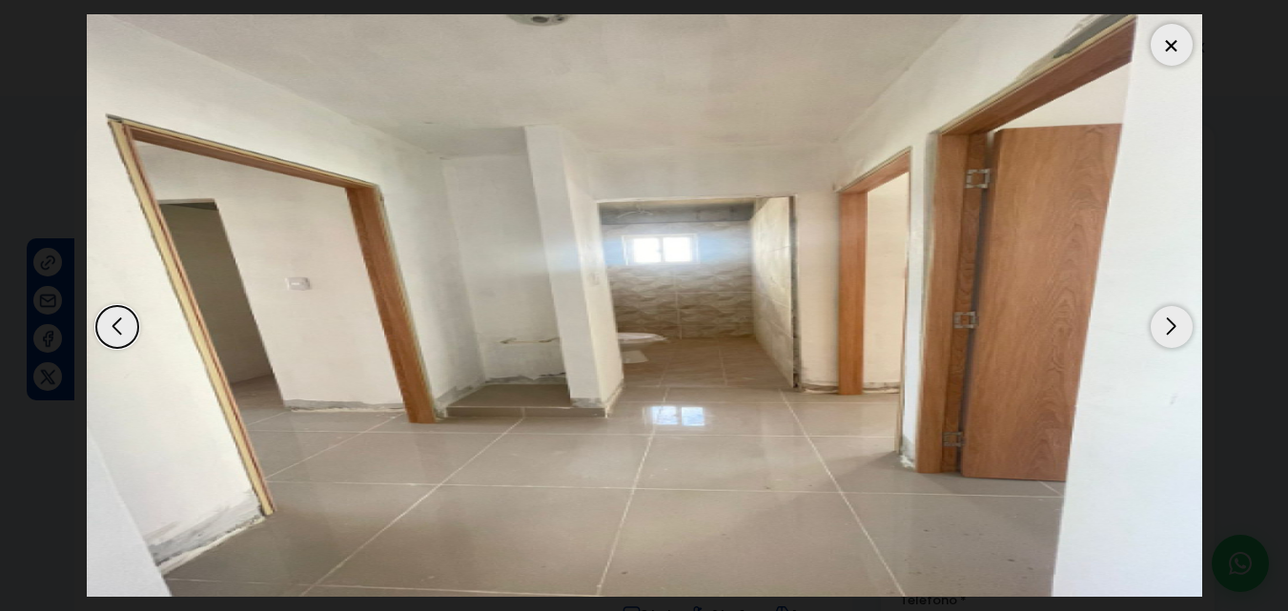
click at [1169, 310] on div "Next slide" at bounding box center [1172, 327] width 42 height 42
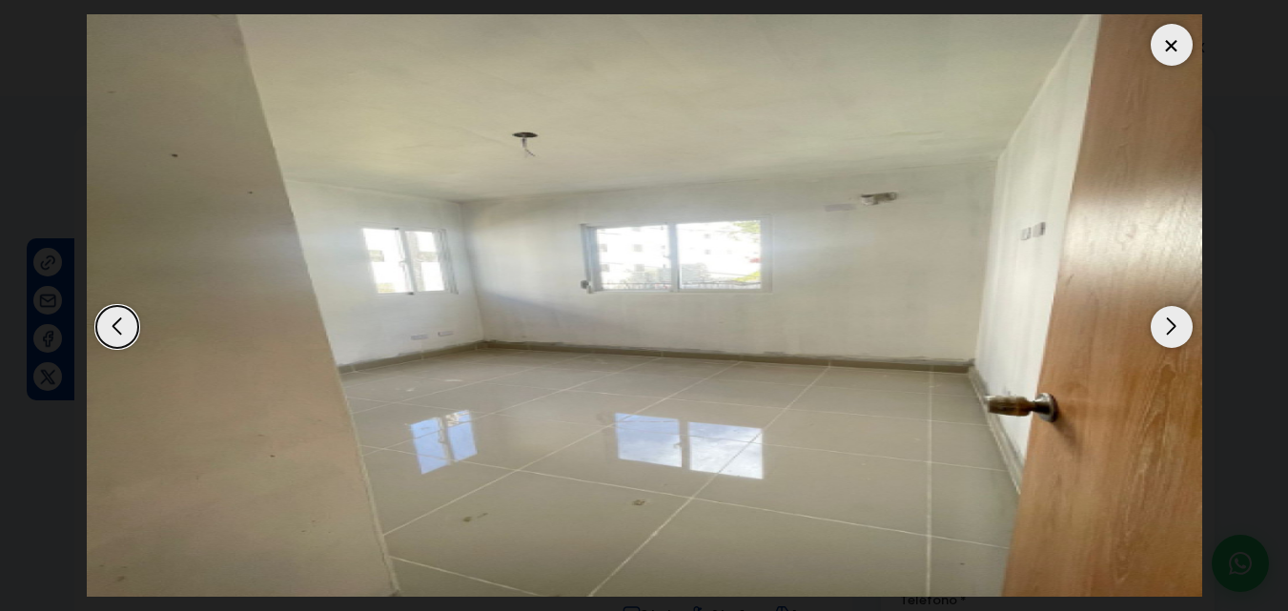
click at [1169, 310] on div "Next slide" at bounding box center [1172, 327] width 42 height 42
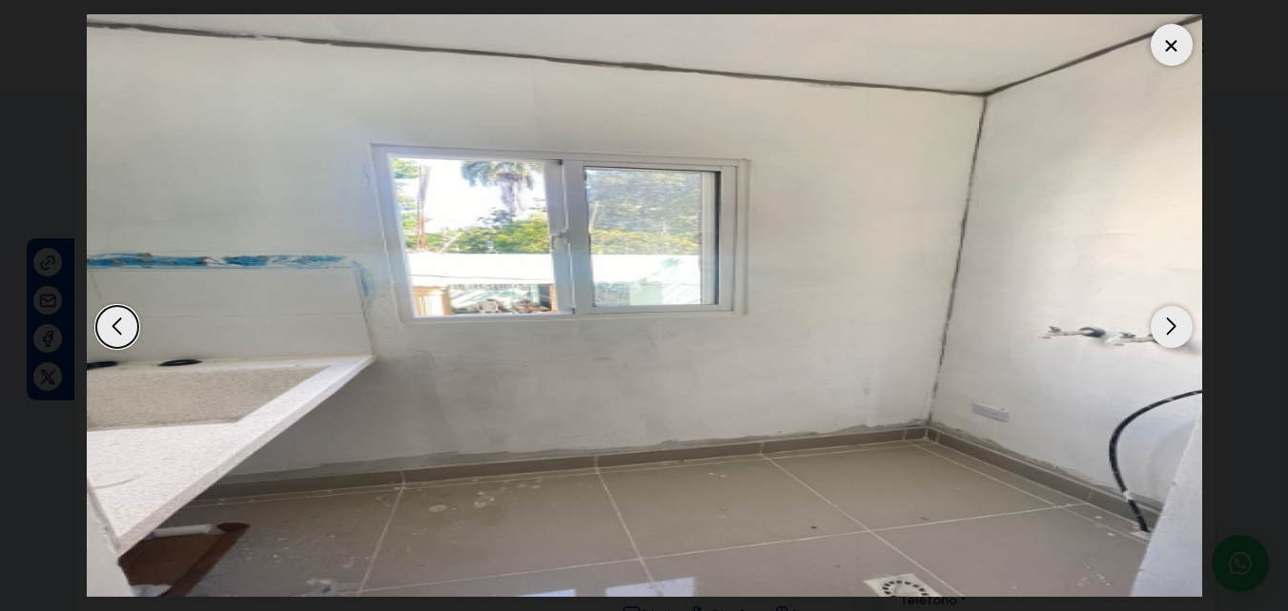
click at [1169, 310] on div "Next slide" at bounding box center [1172, 327] width 42 height 42
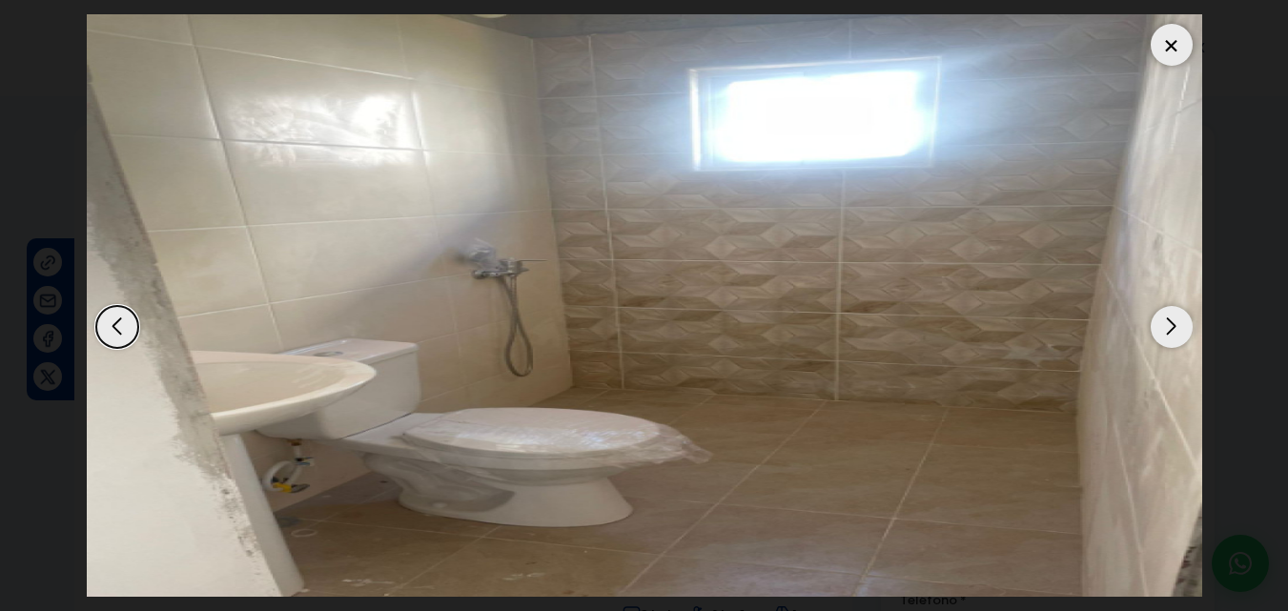
click at [1169, 310] on div "Next slide" at bounding box center [1172, 327] width 42 height 42
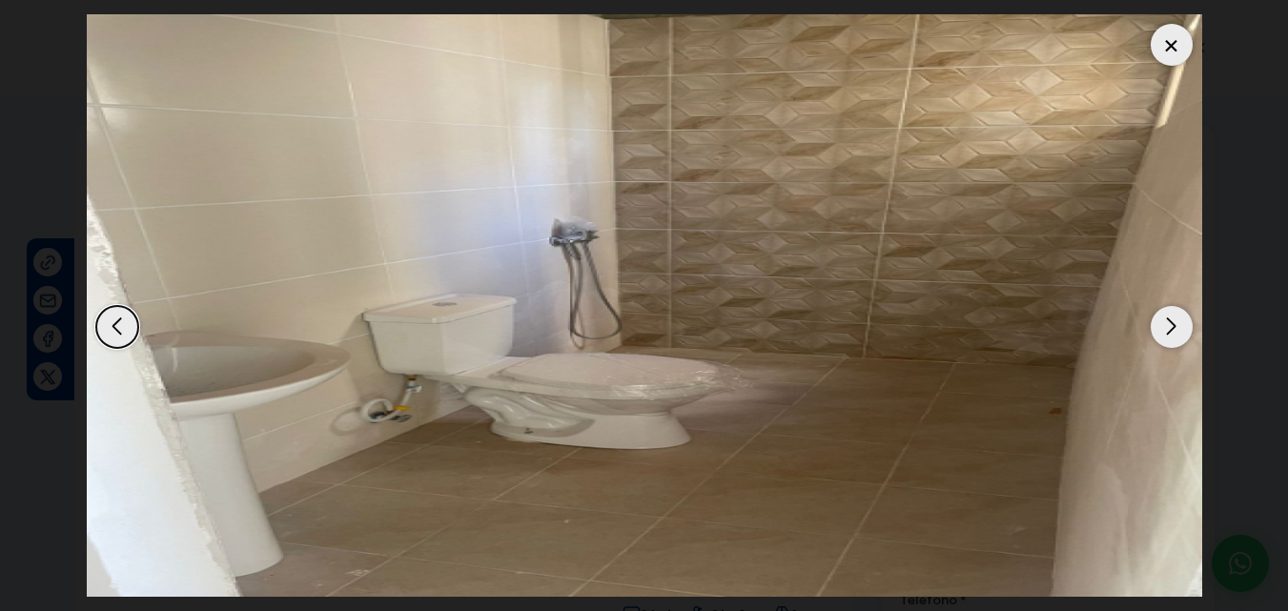
click at [1169, 310] on div "Next slide" at bounding box center [1172, 327] width 42 height 42
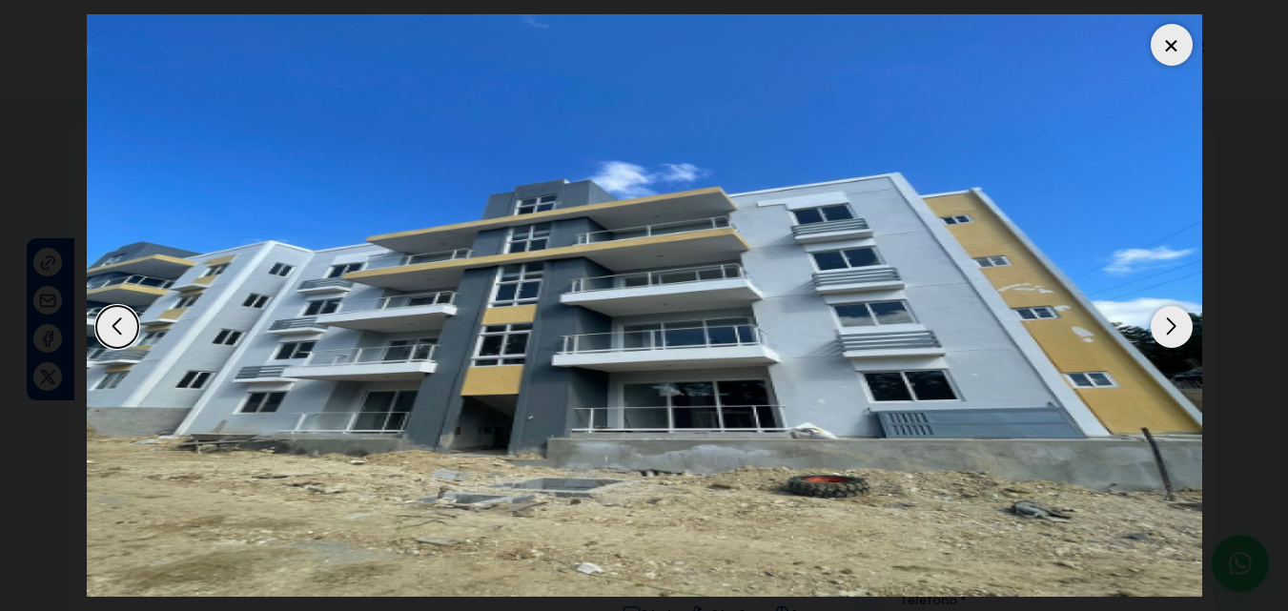
click at [1163, 49] on div at bounding box center [1172, 45] width 42 height 42
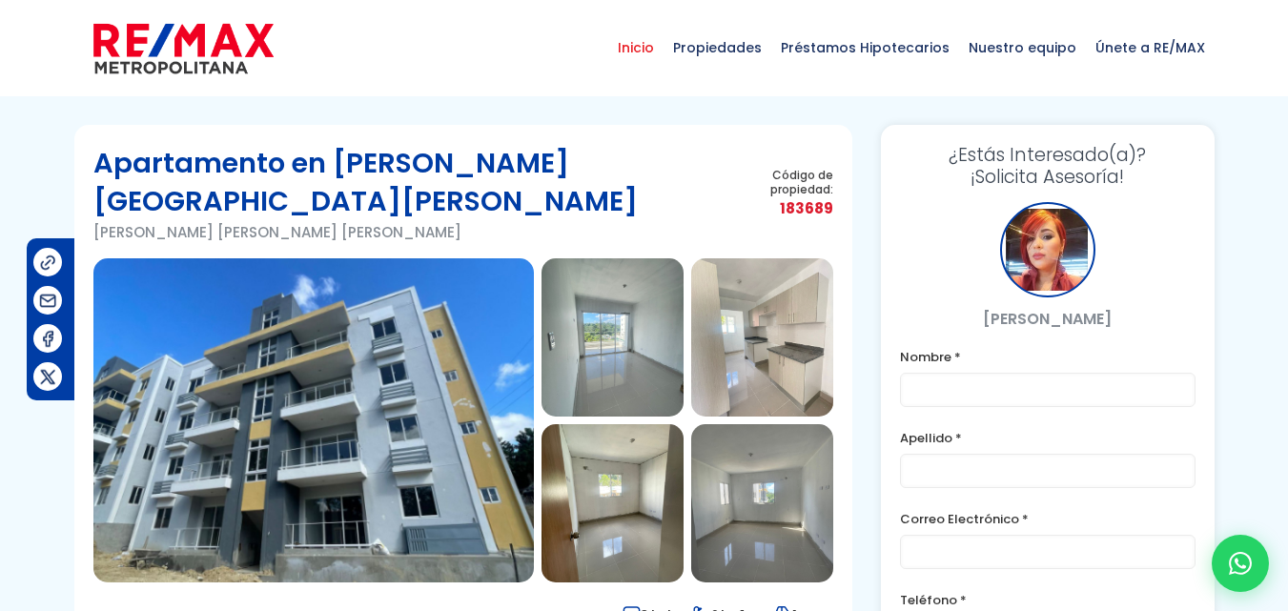
click at [651, 53] on span "Inicio" at bounding box center [635, 47] width 55 height 57
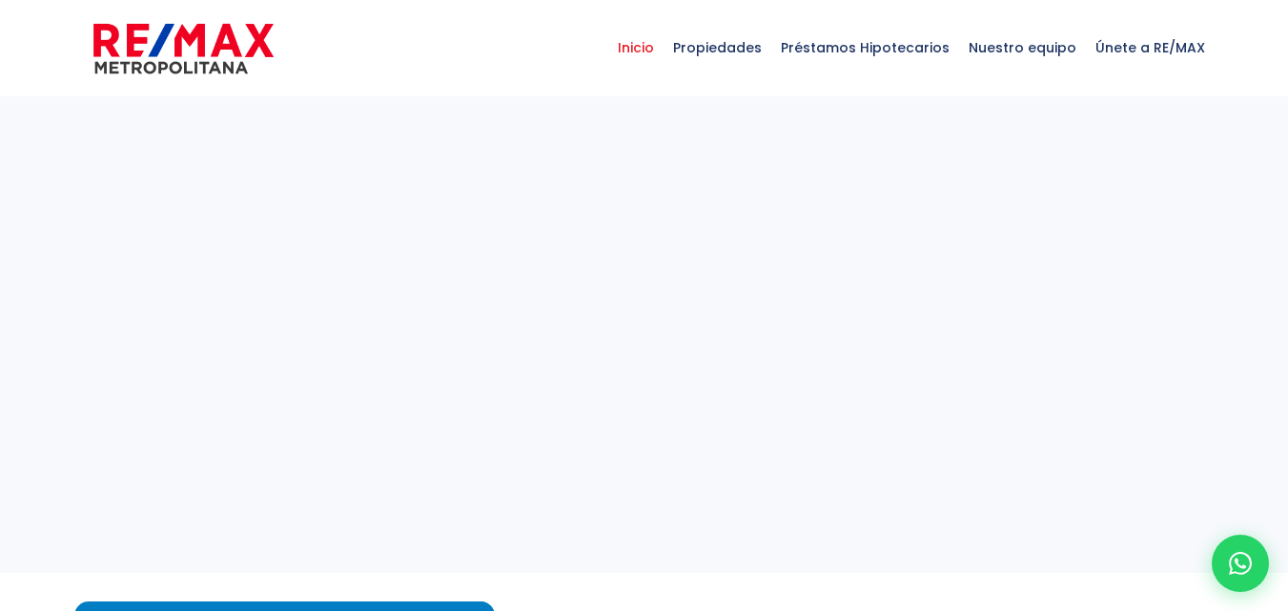
select select
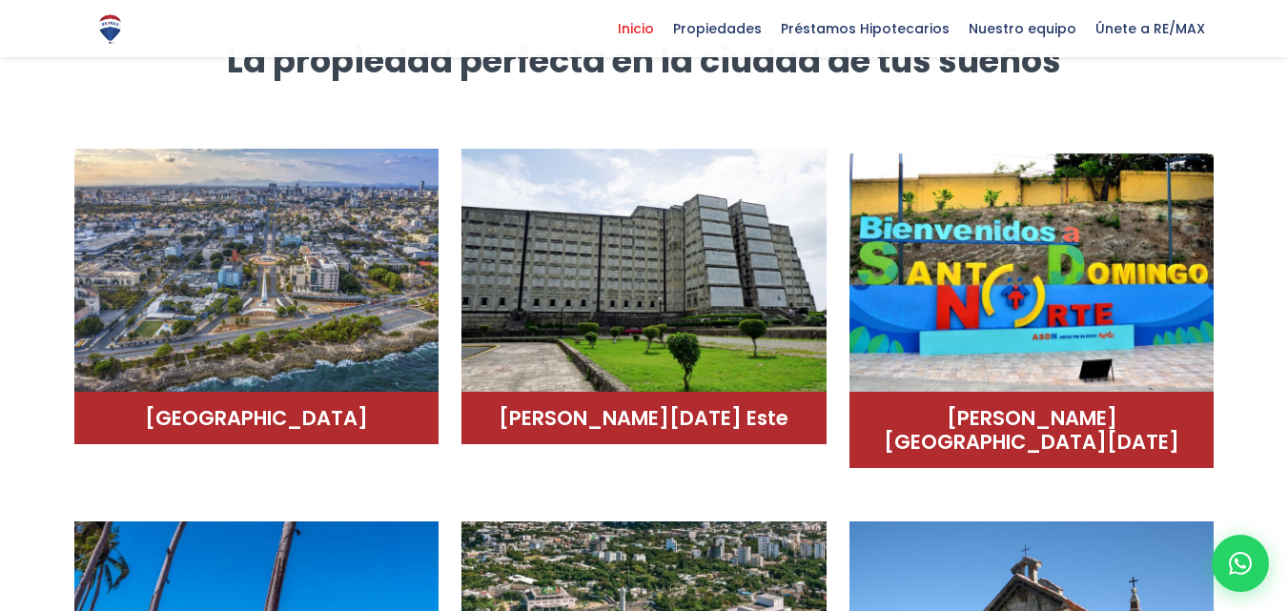
scroll to position [1040, 0]
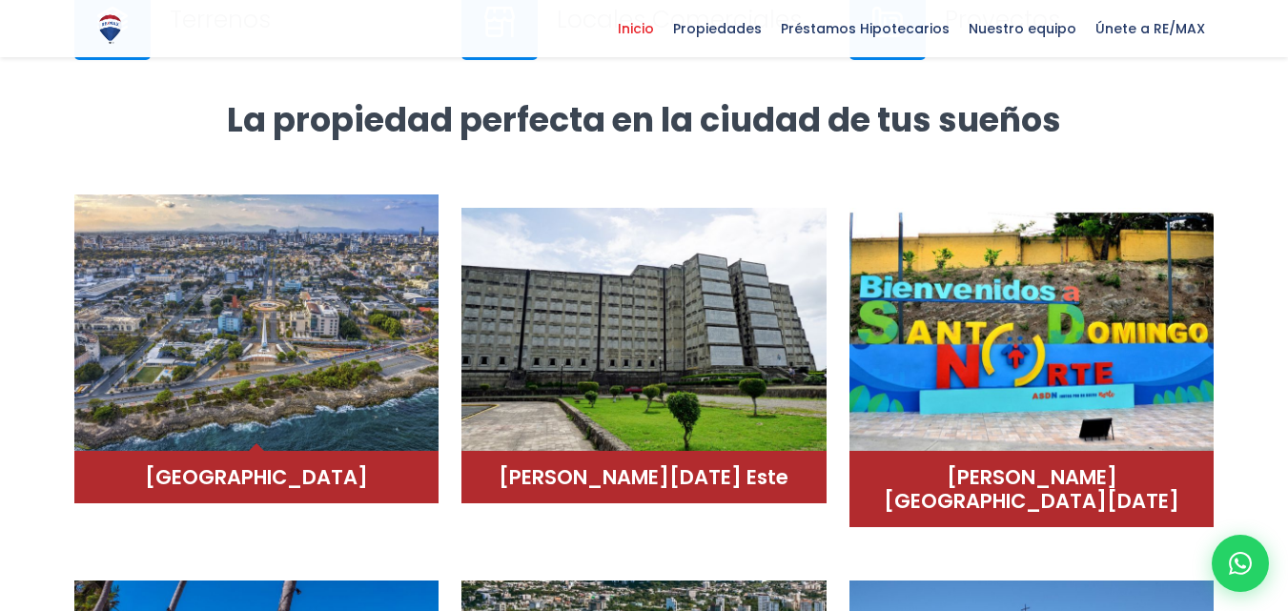
click at [330, 481] on h4 "Distrito Nacional" at bounding box center [256, 477] width 327 height 24
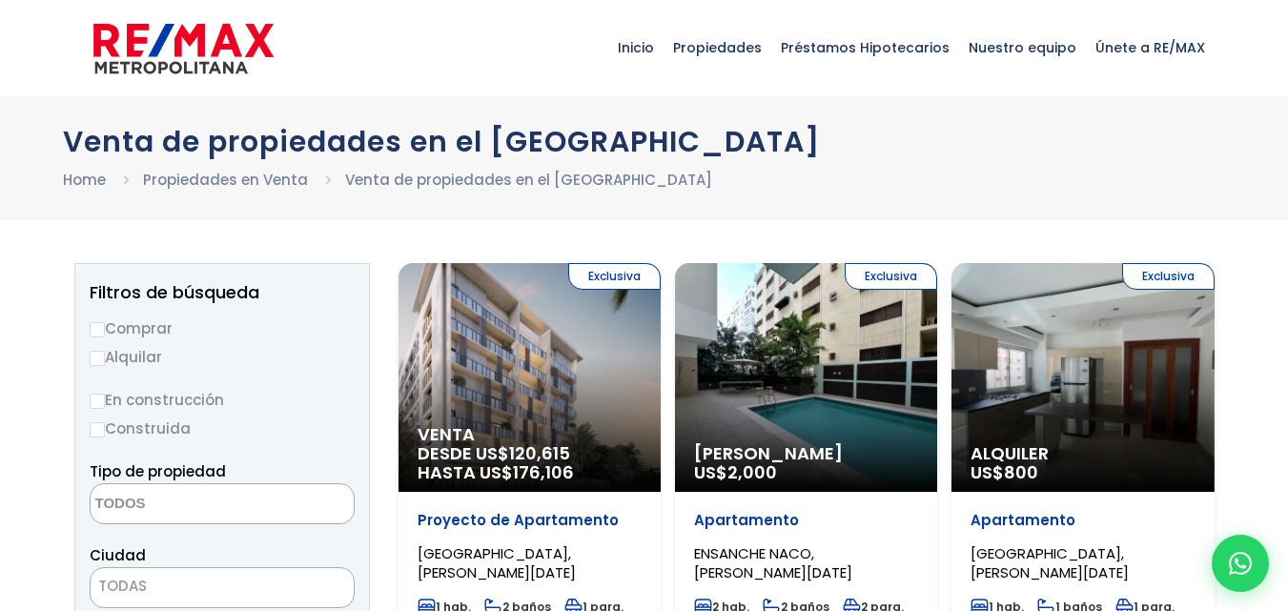
select select
